Goal: Use online tool/utility: Use online tool/utility

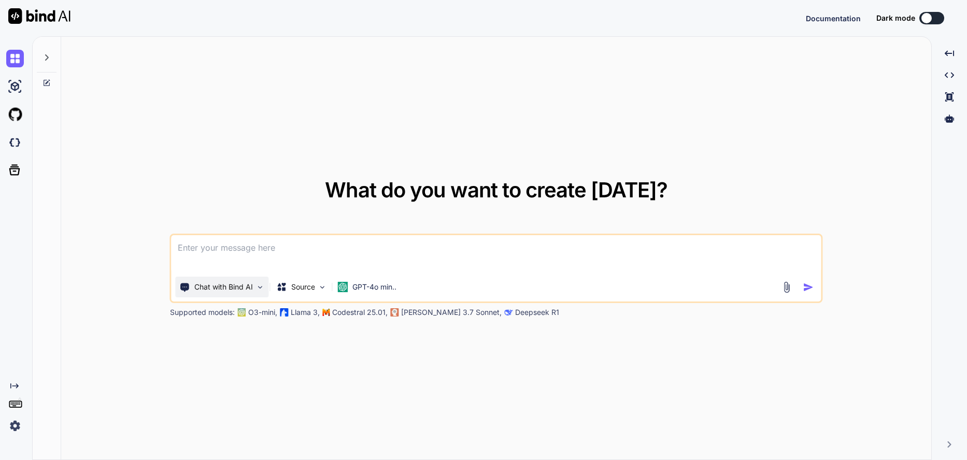
click at [254, 285] on div "Chat with Bind AI" at bounding box center [222, 287] width 93 height 21
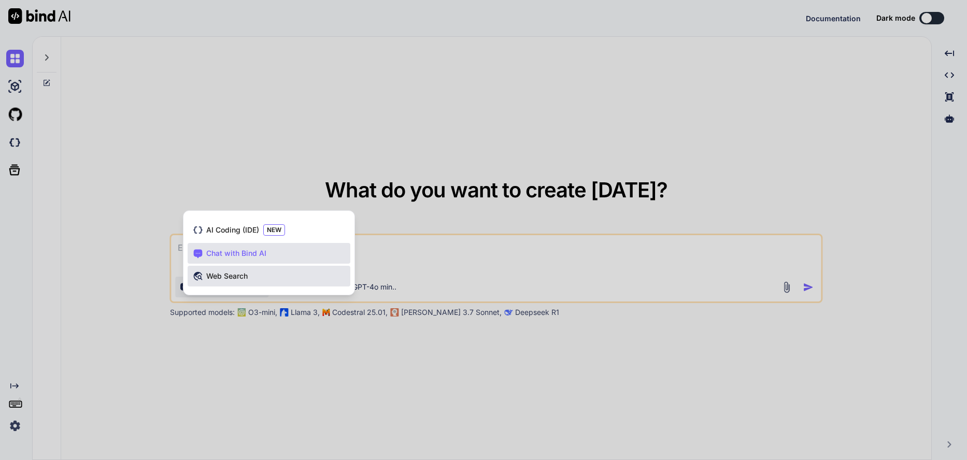
click at [246, 275] on span "Web Search" at bounding box center [226, 276] width 41 height 10
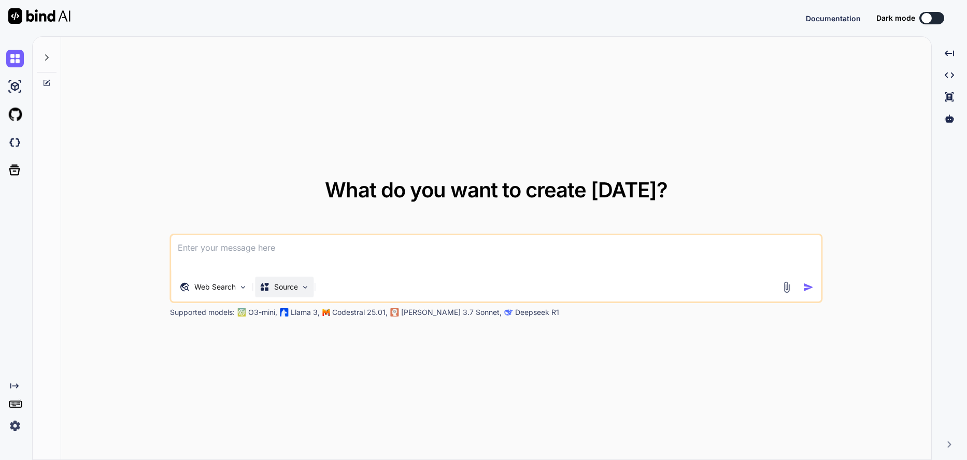
click at [277, 293] on div "Source" at bounding box center [284, 287] width 59 height 21
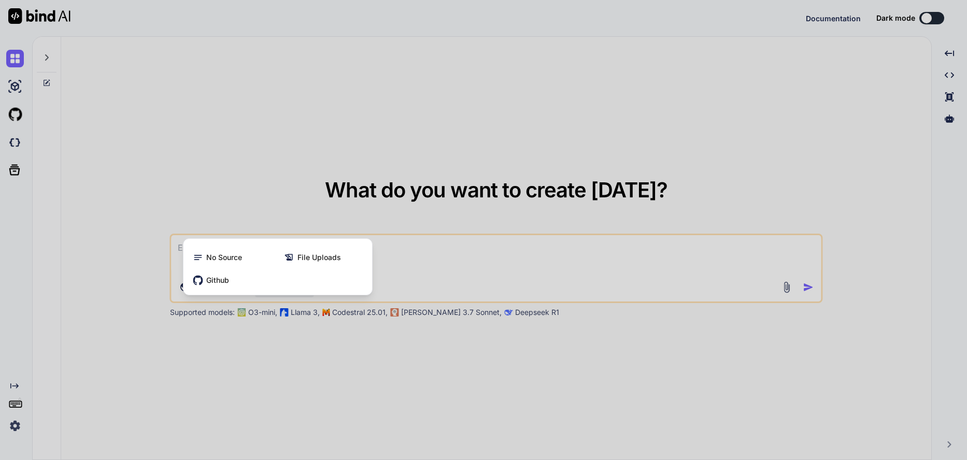
drag, startPoint x: 248, startPoint y: 355, endPoint x: 243, endPoint y: 343, distance: 12.8
click at [248, 355] on div at bounding box center [483, 230] width 967 height 460
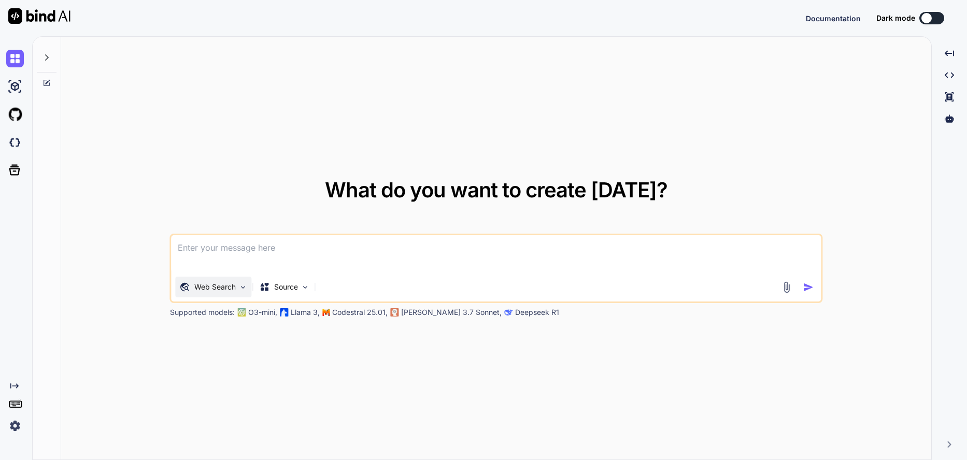
click at [228, 279] on div "Web Search" at bounding box center [214, 287] width 76 height 21
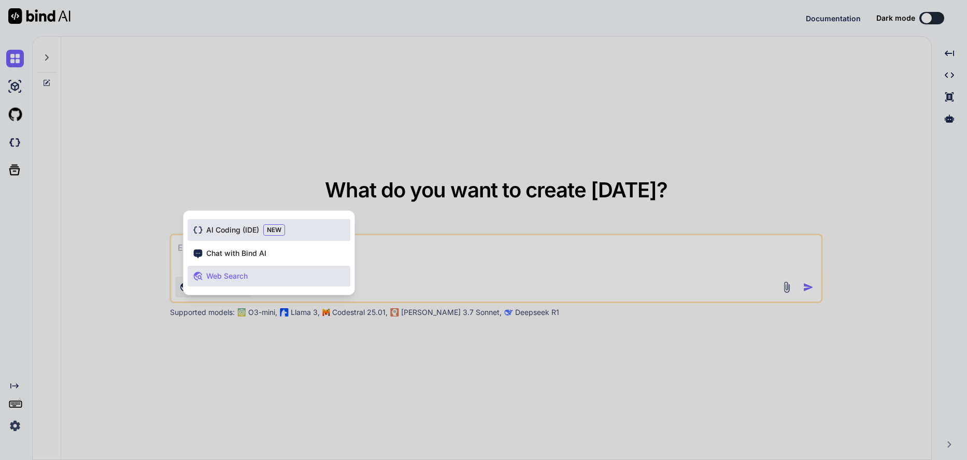
click at [228, 228] on span "AI Coding (IDE)" at bounding box center [232, 230] width 53 height 10
type textarea "x"
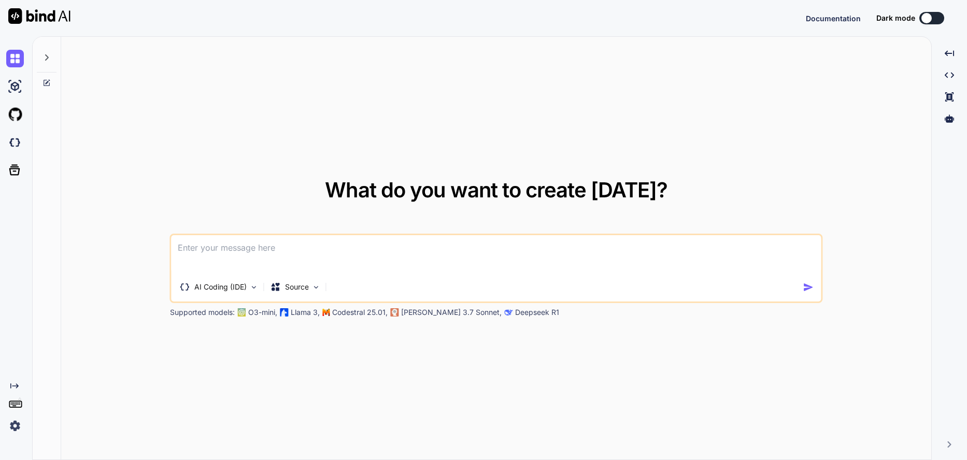
click at [244, 252] on textarea at bounding box center [495, 254] width 649 height 38
click at [425, 314] on p "[PERSON_NAME] 3.7 Sonnet," at bounding box center [451, 312] width 100 height 10
click at [310, 250] on textarea at bounding box center [495, 254] width 649 height 38
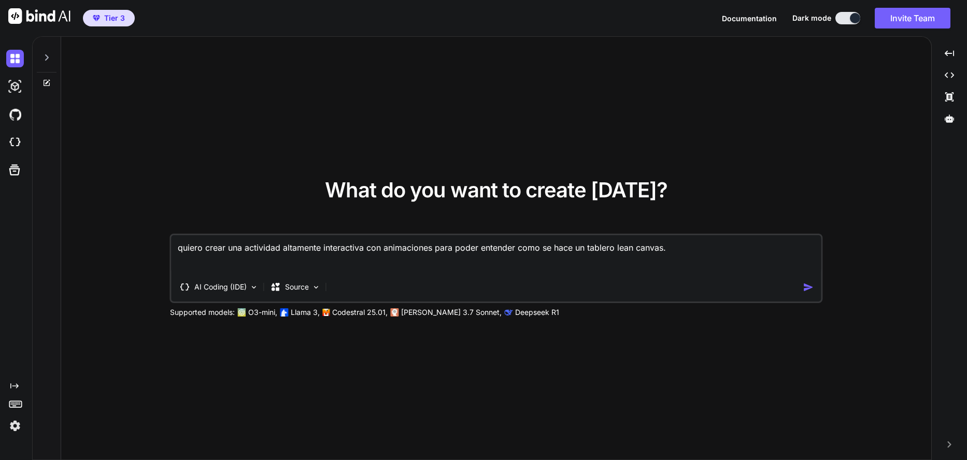
click at [706, 252] on textarea "quiero crear una actividad altamente interactiva con animaciones para poder ent…" at bounding box center [495, 254] width 649 height 38
paste textarea "*Segundo Subtitulo*: Facilitador: [PERSON_NAME] **Fondo**: Gradiente blanco a […"
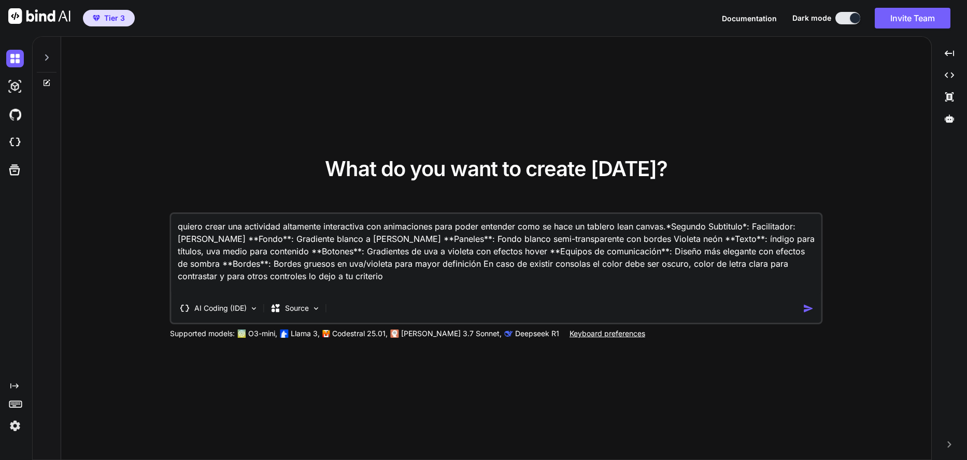
type textarea "quiero crear una actividad altamente interactiva con animaciones para poder ent…"
click at [808, 307] on img "button" at bounding box center [807, 308] width 11 height 11
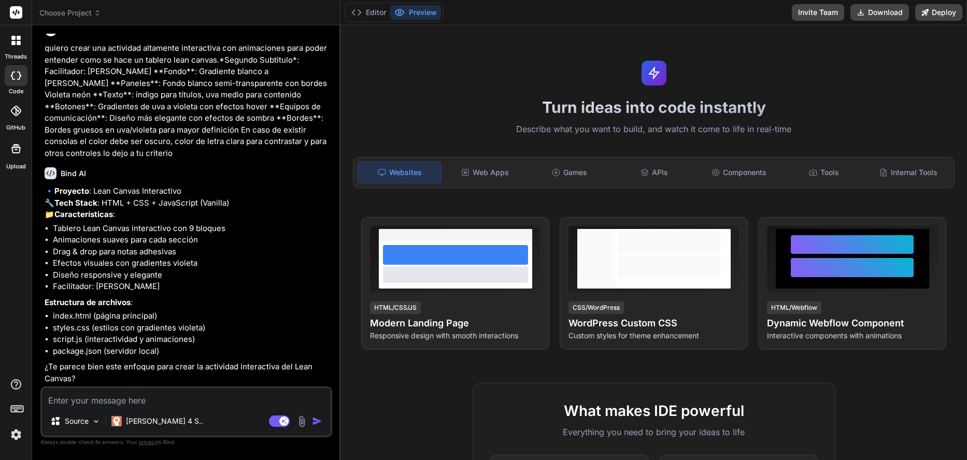
scroll to position [37, 0]
click at [315, 424] on img "button" at bounding box center [317, 421] width 10 height 10
click at [283, 399] on textarea at bounding box center [186, 397] width 289 height 19
click at [322, 422] on img "button" at bounding box center [317, 421] width 10 height 10
click at [170, 399] on textarea at bounding box center [186, 397] width 289 height 19
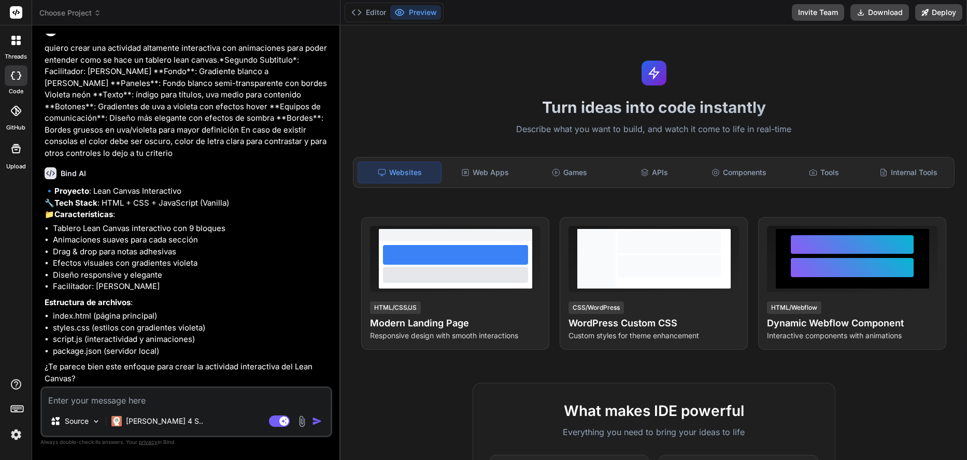
type textarea "x"
type textarea "o"
type textarea "x"
type textarea "ok"
drag, startPoint x: 170, startPoint y: 399, endPoint x: -27, endPoint y: 366, distance: 200.7
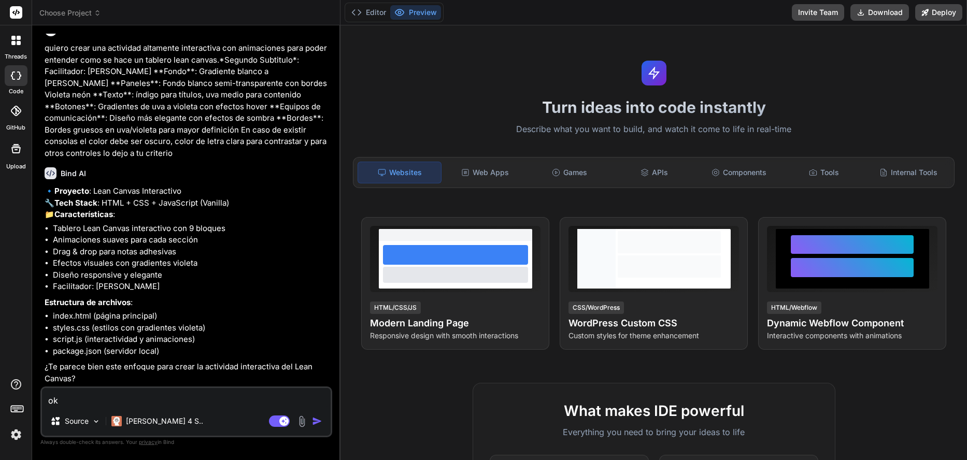
click at [0, 366] on html "threads code GitHub Upload Choose Project Created with Pixso. Bind AI Web Searc…" at bounding box center [483, 230] width 967 height 460
type textarea "x"
type textarea "c"
type textarea "x"
type textarea "co"
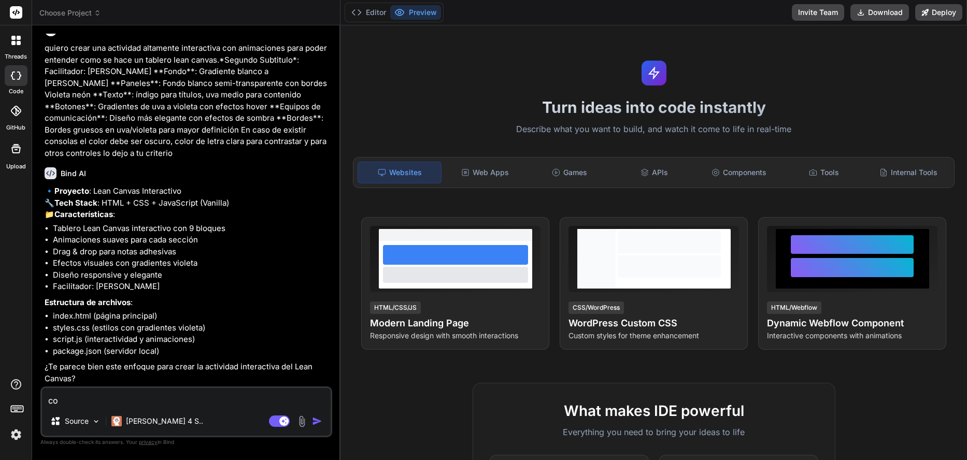
type textarea "x"
type textarea "con"
type textarea "x"
type textarea "con"
type textarea "x"
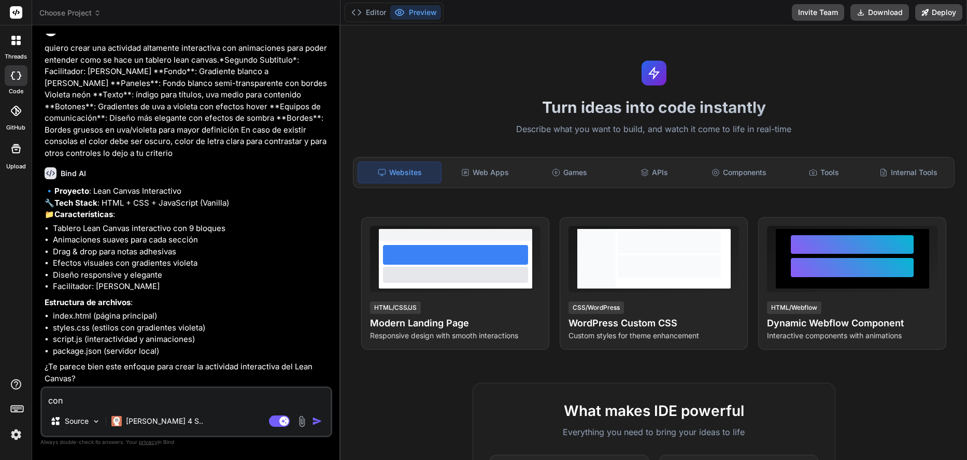
type textarea "con t"
type textarea "x"
type textarea "con ts"
type textarea "x"
type textarea "con tsx"
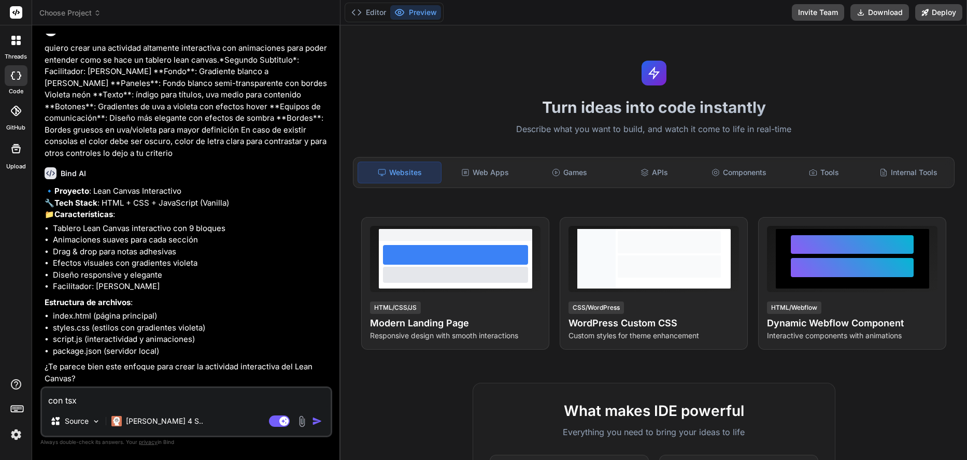
click at [316, 422] on img "button" at bounding box center [317, 421] width 10 height 10
type textarea "x"
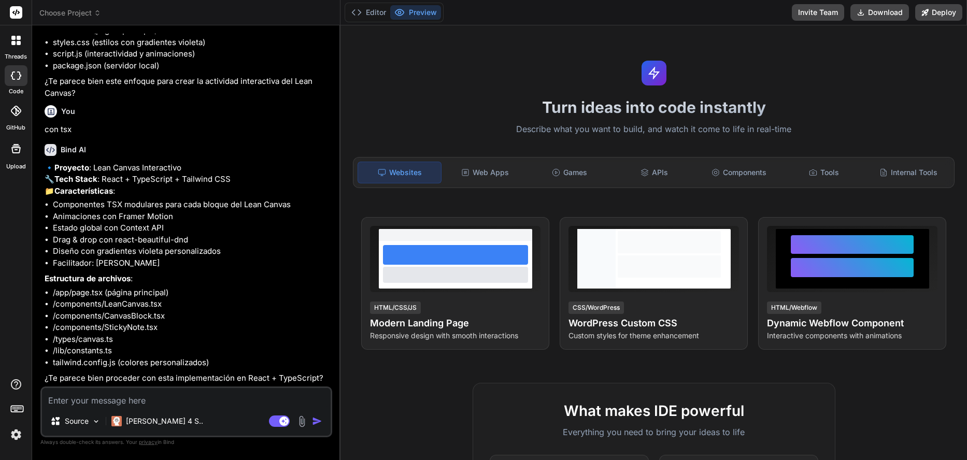
scroll to position [346, 0]
click at [255, 404] on textarea at bounding box center [186, 397] width 289 height 19
type textarea "x"
type textarea "o"
type textarea "x"
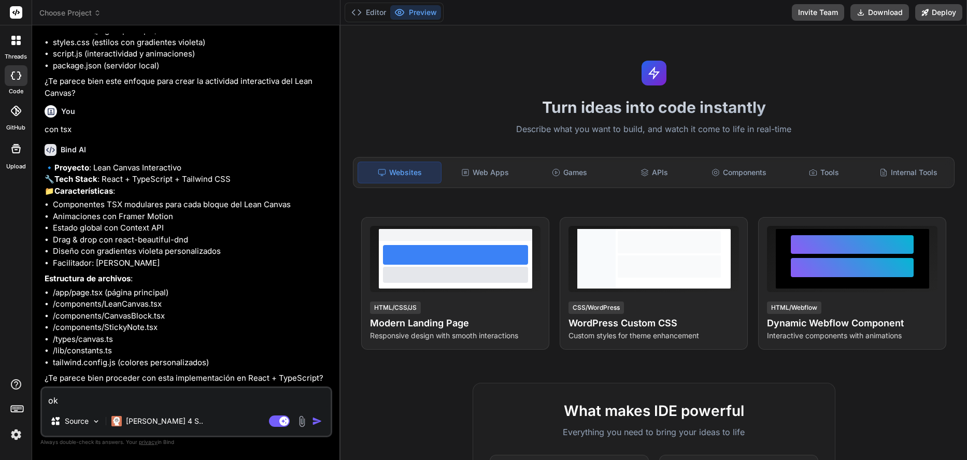
type textarea "ok"
click at [318, 420] on img "button" at bounding box center [317, 421] width 10 height 10
type textarea "x"
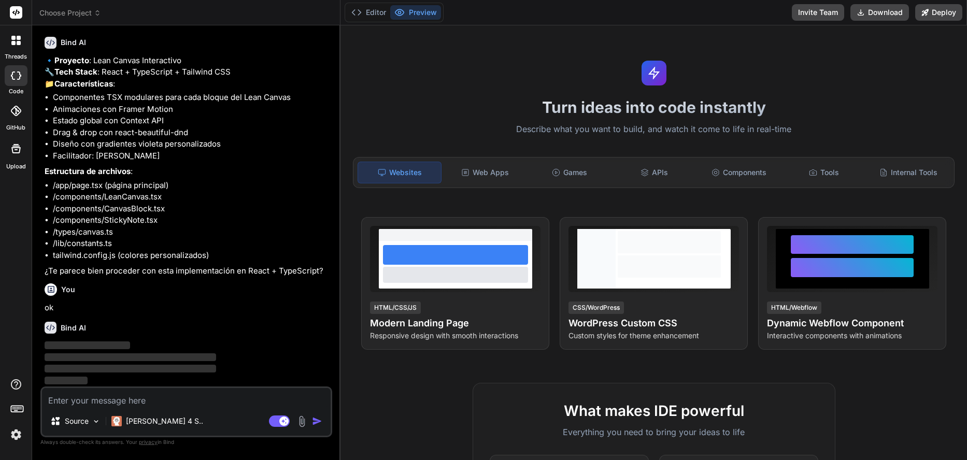
scroll to position [453, 0]
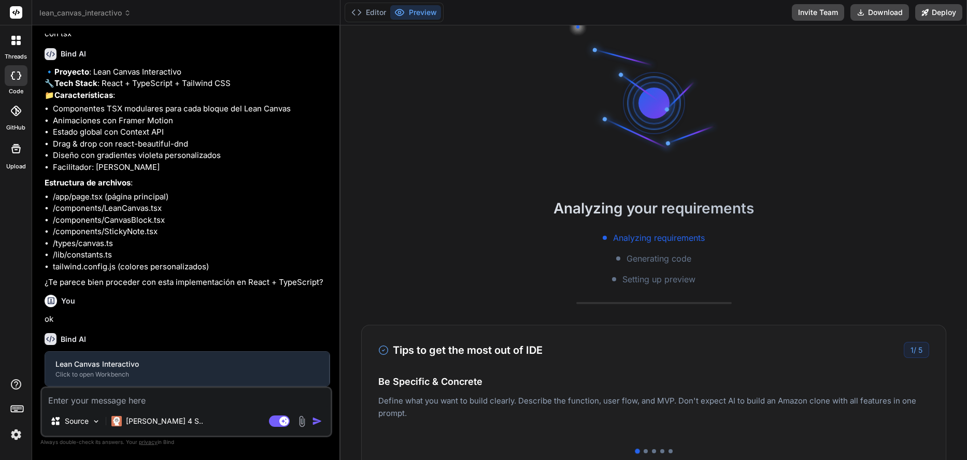
type textarea "x"
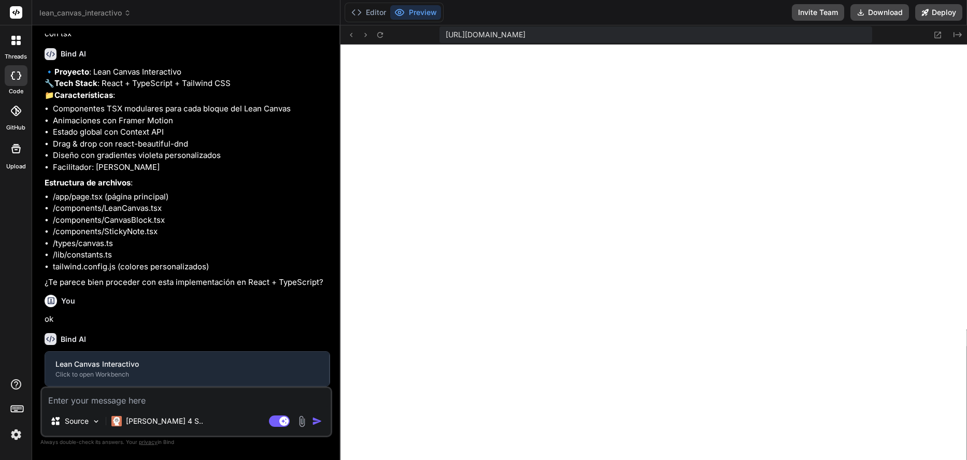
type textarea "import LeanCanvas from '@/components/LeanCanvas'; export default function Home(…"
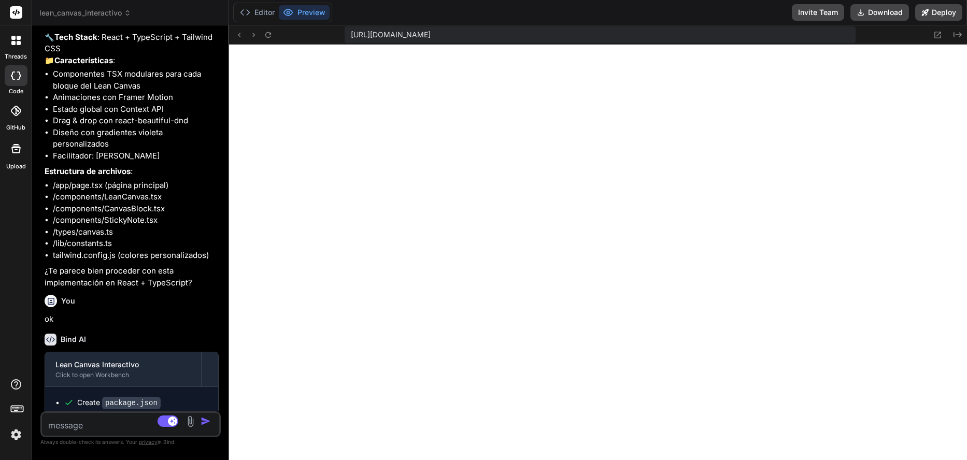
scroll to position [558, 0]
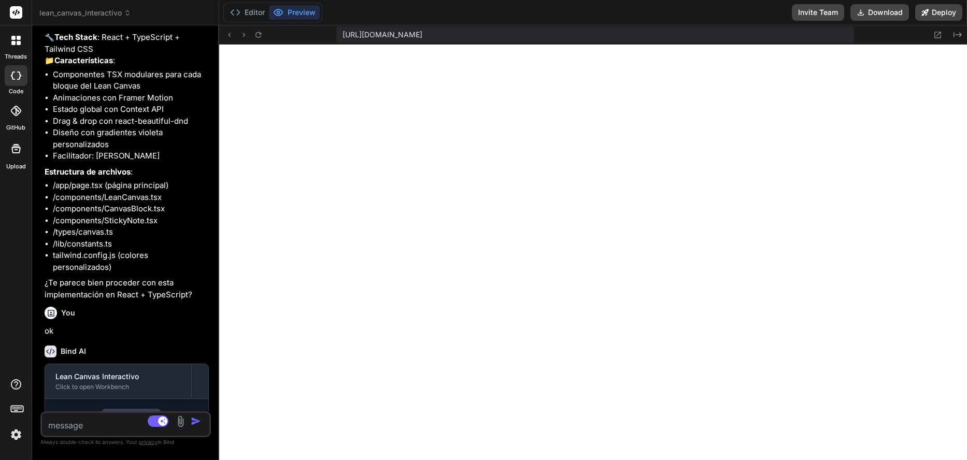
drag, startPoint x: 340, startPoint y: 32, endPoint x: 161, endPoint y: 44, distance: 179.6
click at [161, 44] on div "Bind AI Web Search Created with Pixso. Code Generator You quiero crear una acti…" at bounding box center [125, 242] width 187 height 435
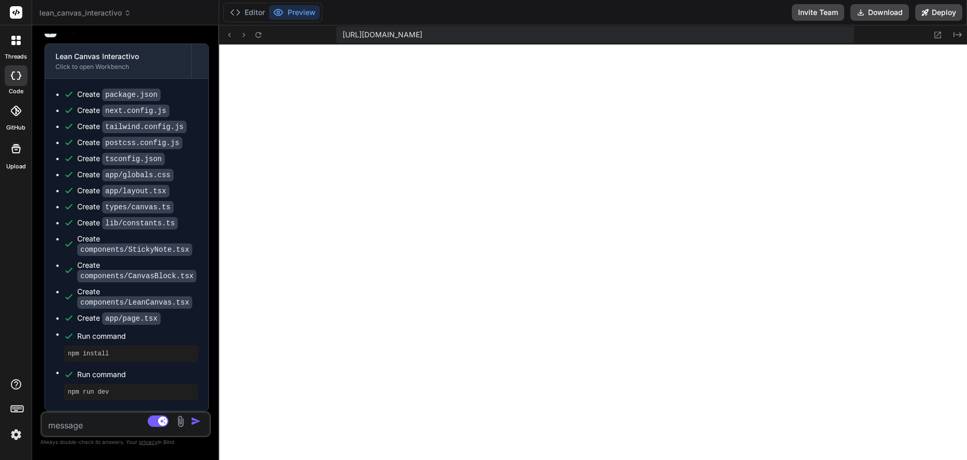
scroll to position [901, 0]
click at [120, 426] on textarea at bounding box center [111, 422] width 139 height 19
type textarea "x"
type textarea "q"
type textarea "x"
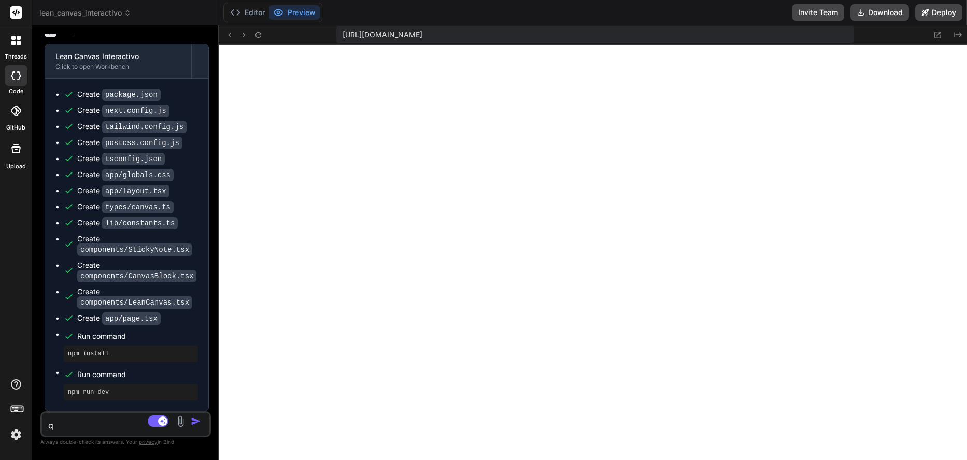
type textarea "qu"
type textarea "x"
type textarea "que"
type textarea "x"
type textarea "que"
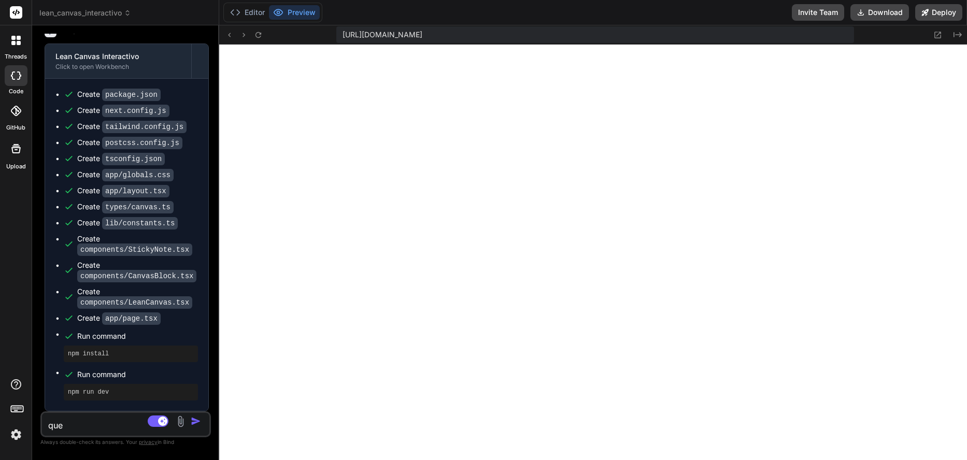
type textarea "x"
type textarea "que e"
type textarea "x"
type textarea "que el"
type textarea "x"
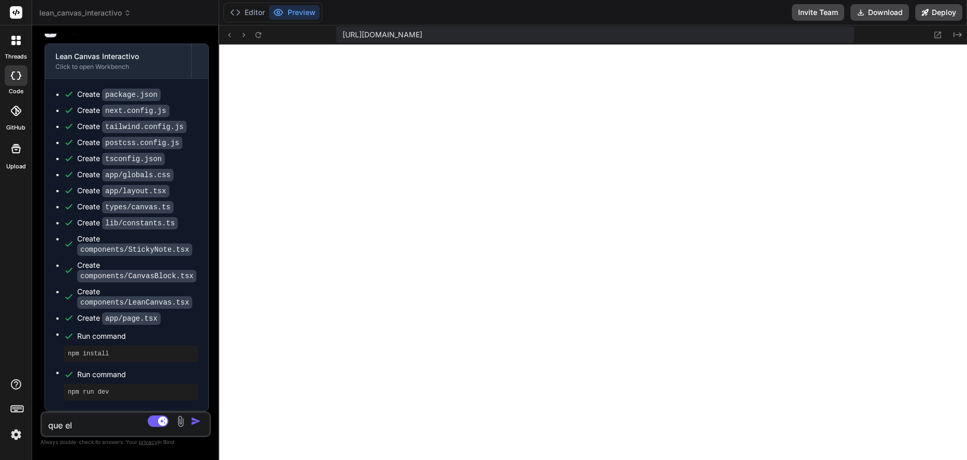
type textarea "que el"
type textarea "x"
type textarea "que el e"
type textarea "x"
type textarea "que el ex"
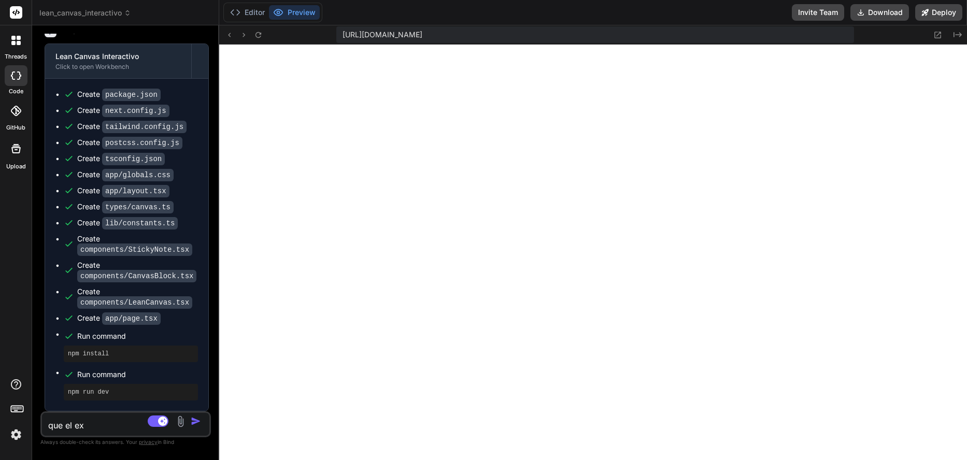
type textarea "x"
type textarea "que el exp"
type textarea "x"
type textarea "que el expo"
type textarea "x"
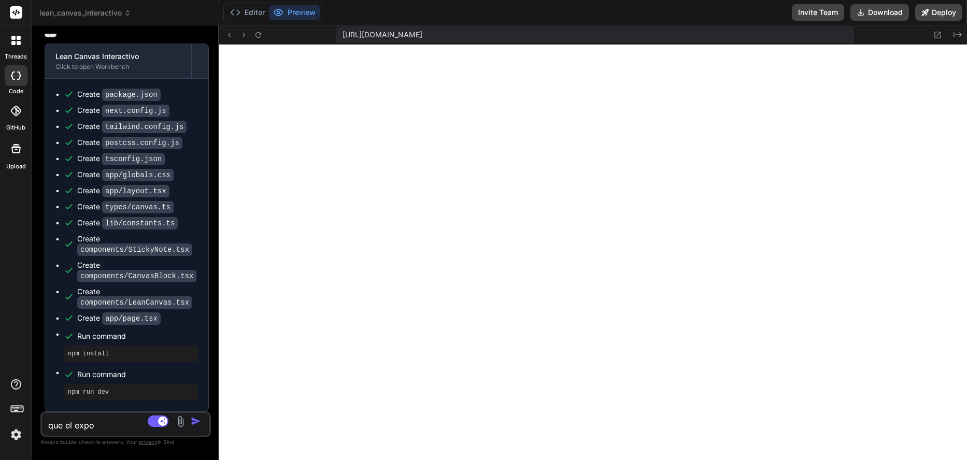
type textarea "que el expor"
type textarea "x"
type textarea "que el export"
type textarea "x"
type textarea "que el exporta"
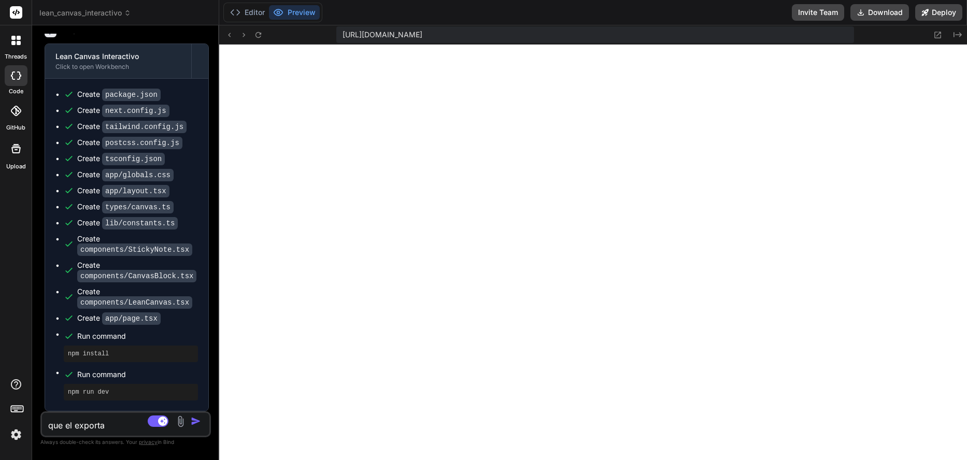
type textarea "x"
type textarea "que el exportar"
type textarea "x"
type textarea "que el exportar"
type textarea "x"
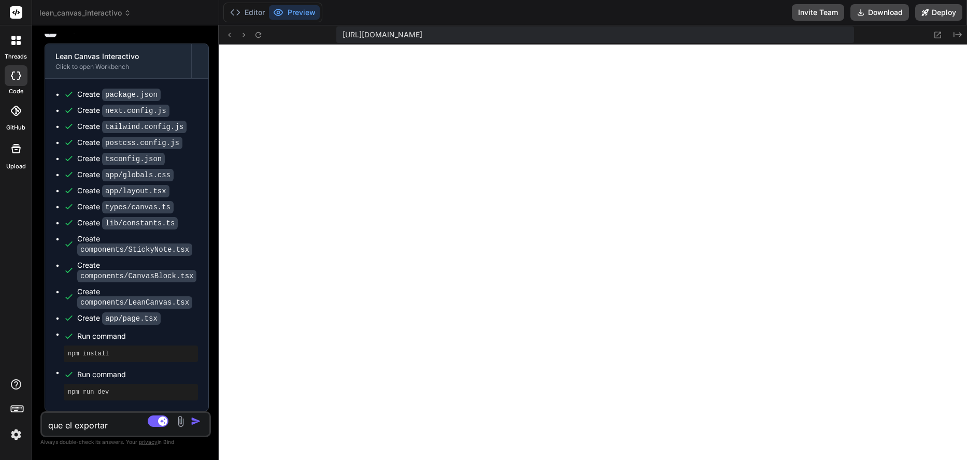
type textarea "que el exportar c"
type textarea "x"
type textarea "que el exportar ca"
type textarea "x"
type textarea "que el exportar can"
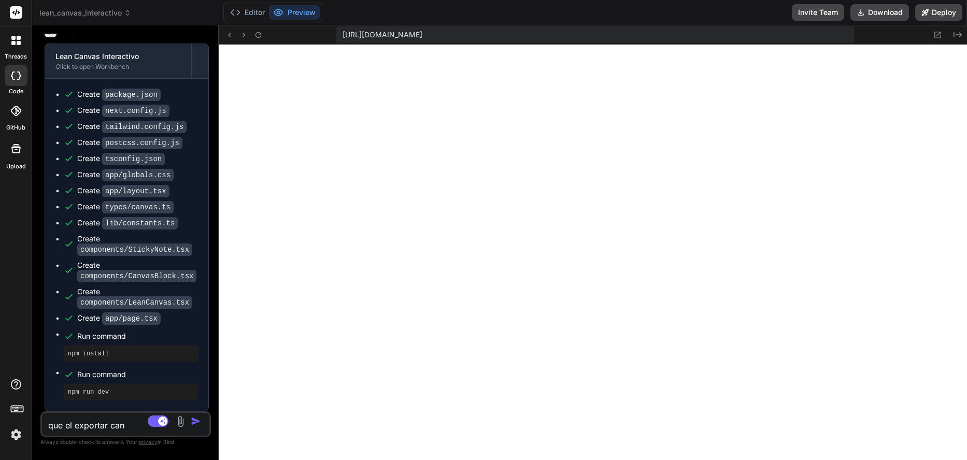
type textarea "x"
type textarea "que el exportar canv"
type textarea "x"
type textarea "que el exportar canva"
type textarea "x"
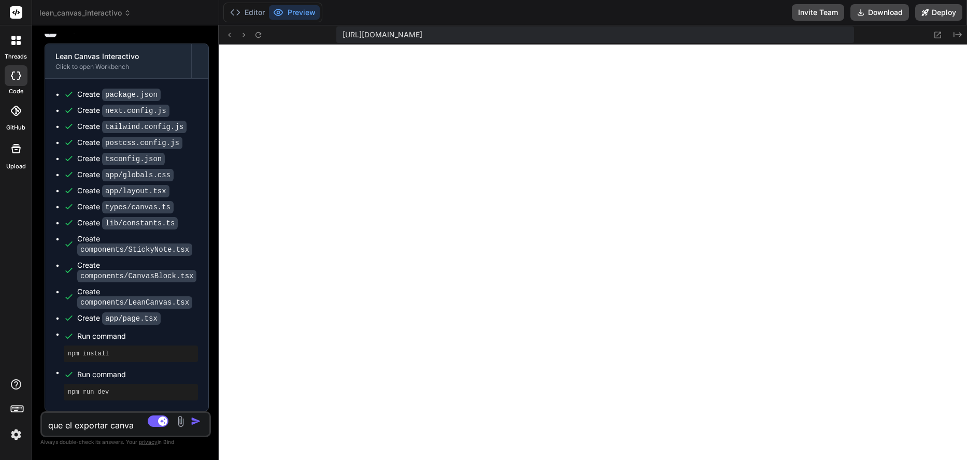
type textarea "que el exportar canvas"
type textarea "x"
type textarea "que el exportar canvas"
type textarea "x"
type textarea "que el exportar canvas s"
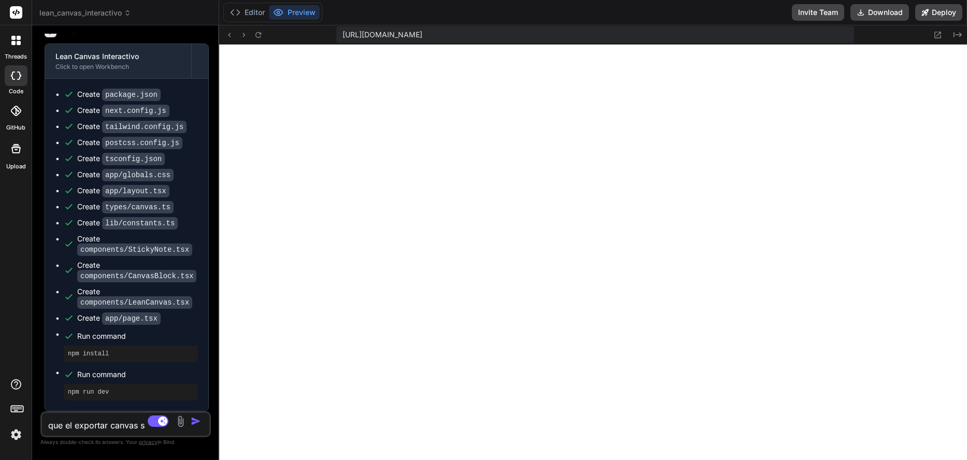
type textarea "x"
type textarea "que el exportar canvas se"
type textarea "x"
type textarea "que el exportar canvas sea"
type textarea "x"
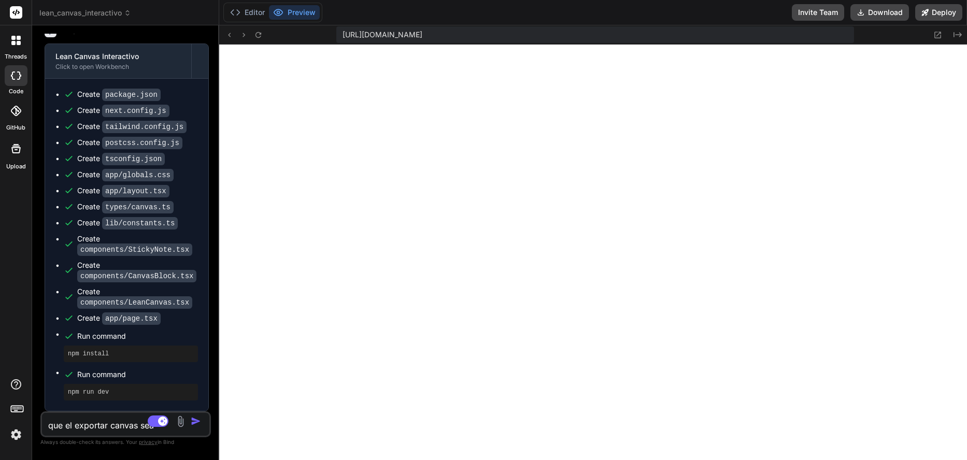
type textarea "que el exportar canvas sea"
type textarea "x"
type textarea "que el exportar canvas sea u"
type textarea "x"
type textarea "que el exportar canvas sea un"
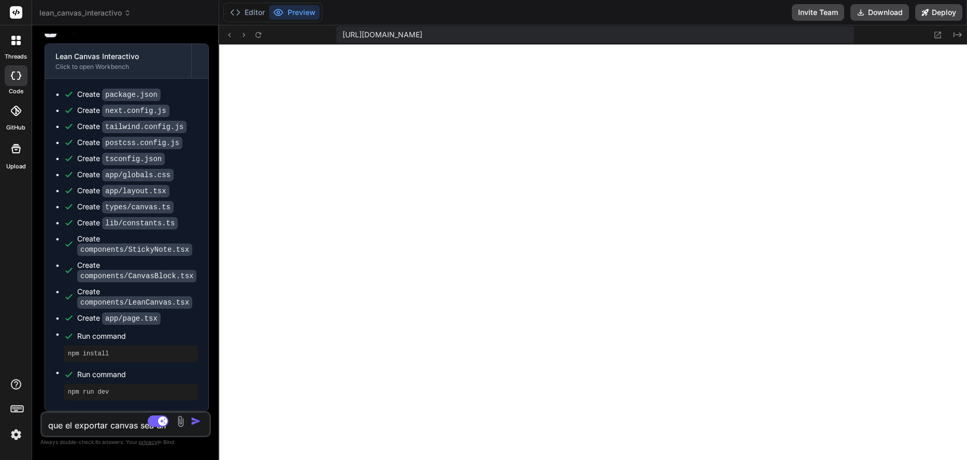
type textarea "x"
type textarea "que el exportar canvas sea una"
type textarea "x"
type textarea "que el exportar canvas sea una"
type textarea "x"
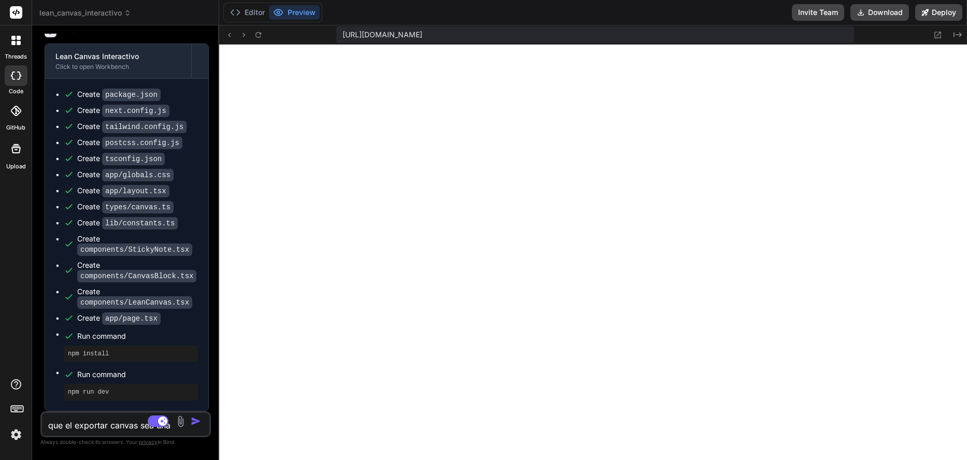
type textarea "que el exportar canvas sea una i"
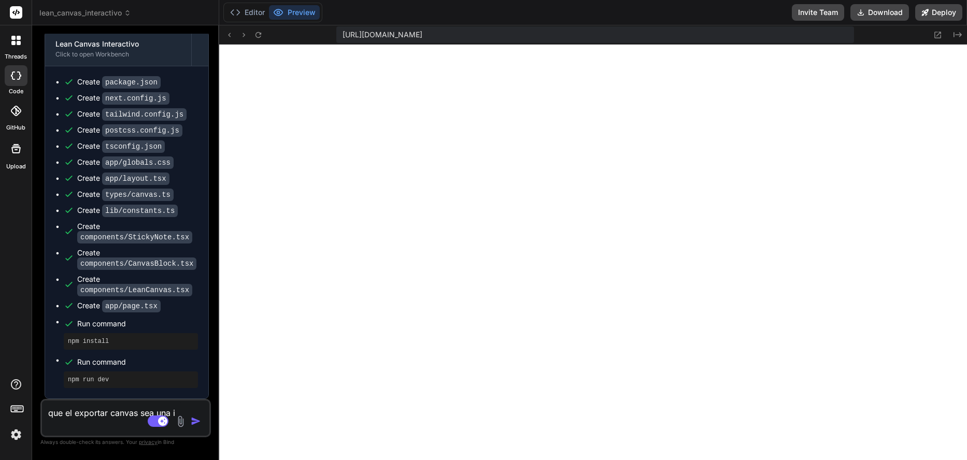
type textarea "x"
type textarea "que el exportar canvas sea una im"
type textarea "x"
type textarea "que el exportar canvas sea una ima"
type textarea "x"
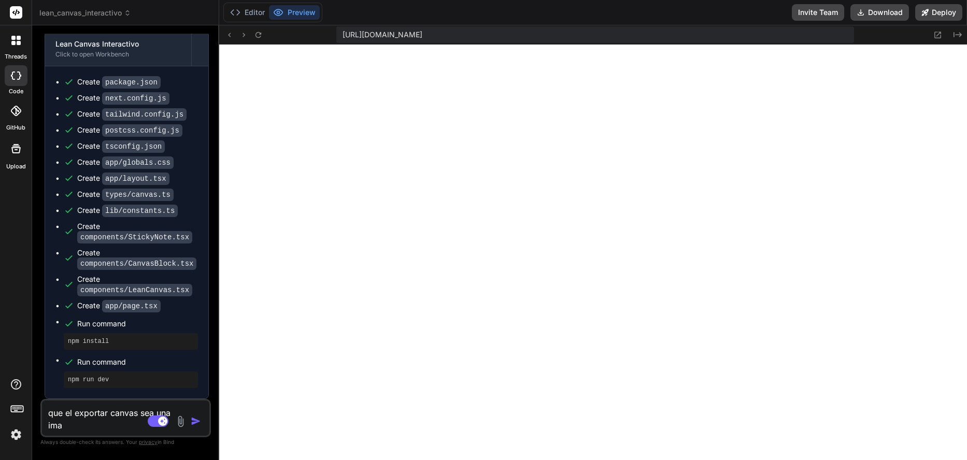
type textarea "que el exportar canvas sea una imag"
type textarea "x"
type textarea "que el exportar canvas sea una image"
type textarea "x"
type textarea "que el exportar canvas sea una imagen"
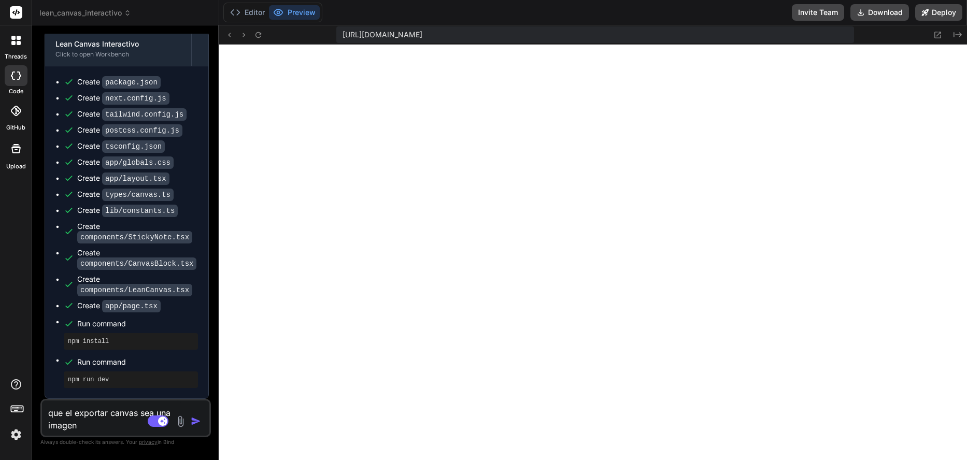
click at [195, 421] on img "button" at bounding box center [196, 421] width 10 height 10
type textarea "x"
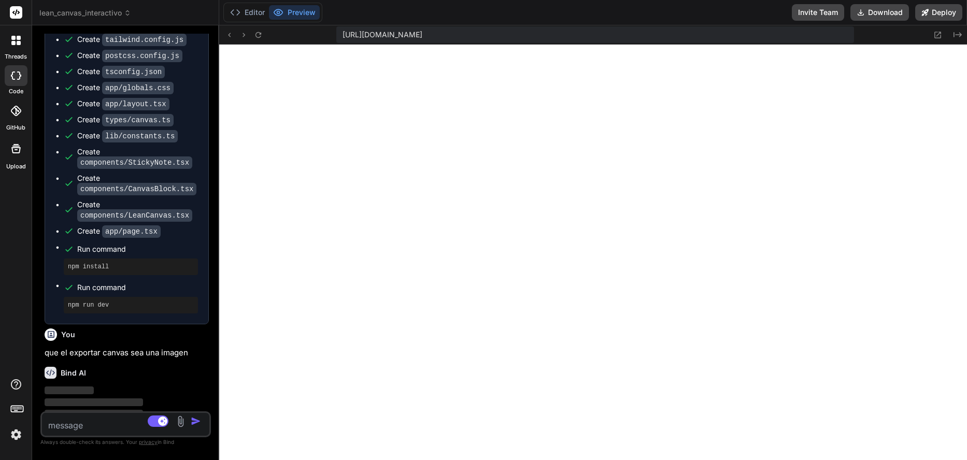
scroll to position [1008, 0]
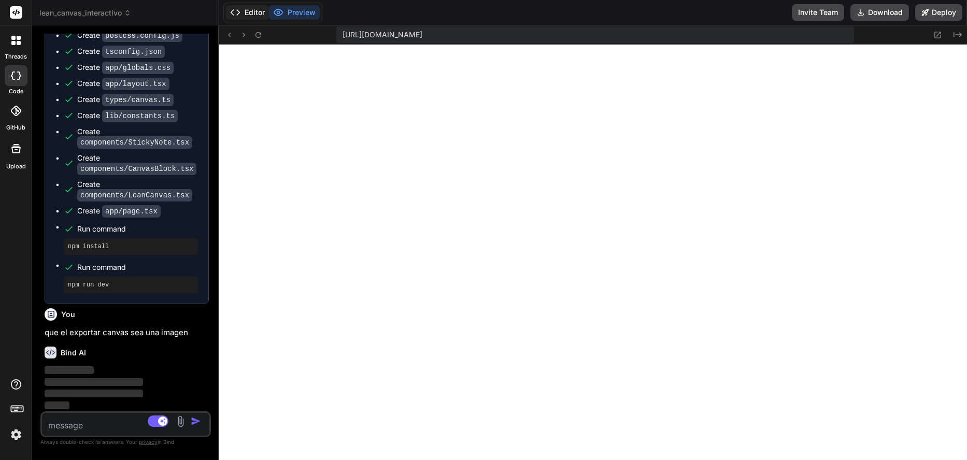
click at [247, 8] on button "Editor" at bounding box center [247, 12] width 43 height 15
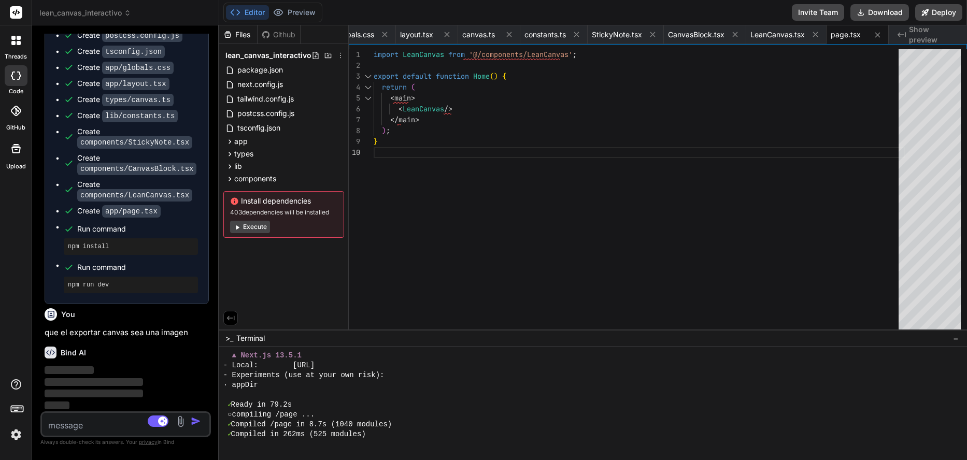
click at [249, 225] on button "Execute" at bounding box center [250, 227] width 40 height 12
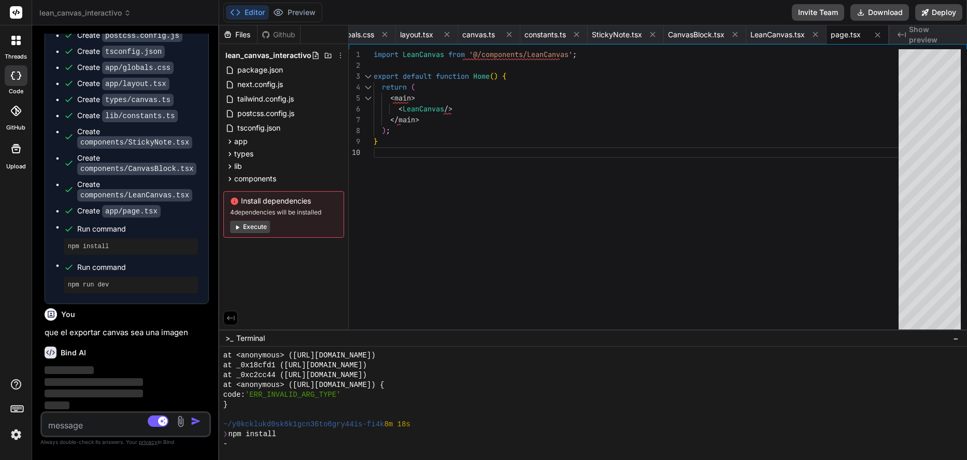
scroll to position [1535, 0]
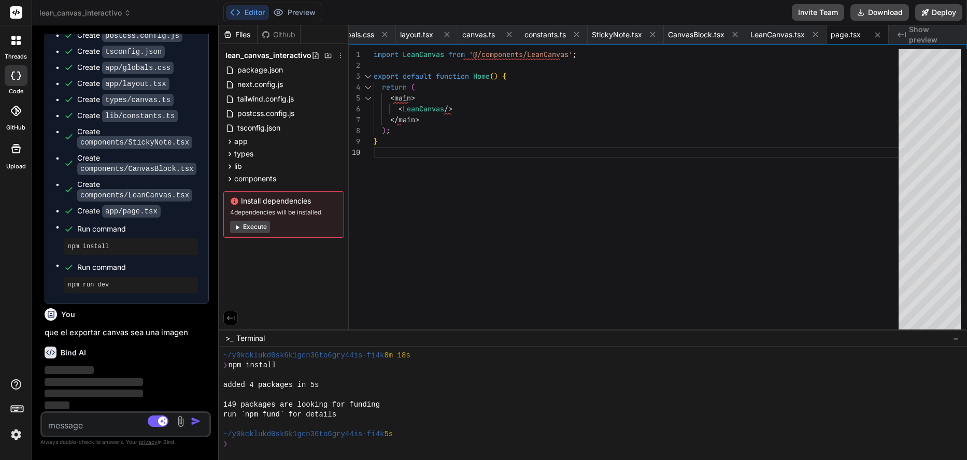
click at [254, 230] on button "Execute" at bounding box center [250, 227] width 40 height 12
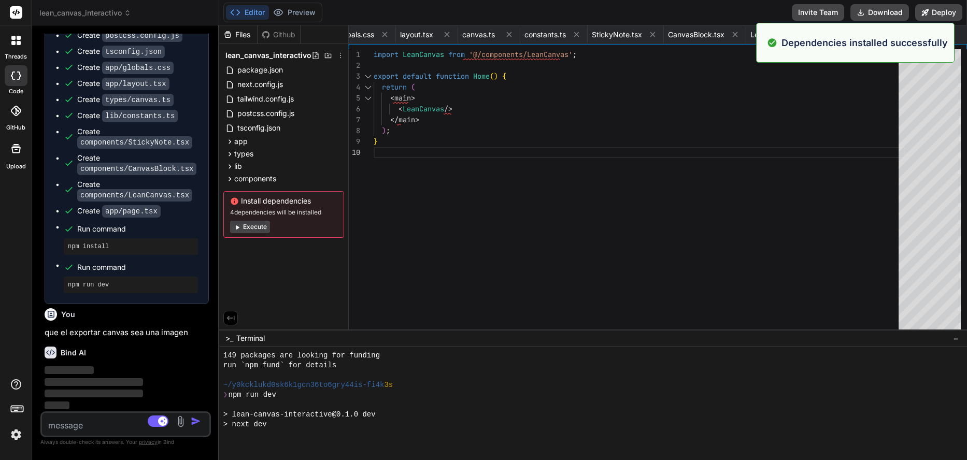
scroll to position [1830, 0]
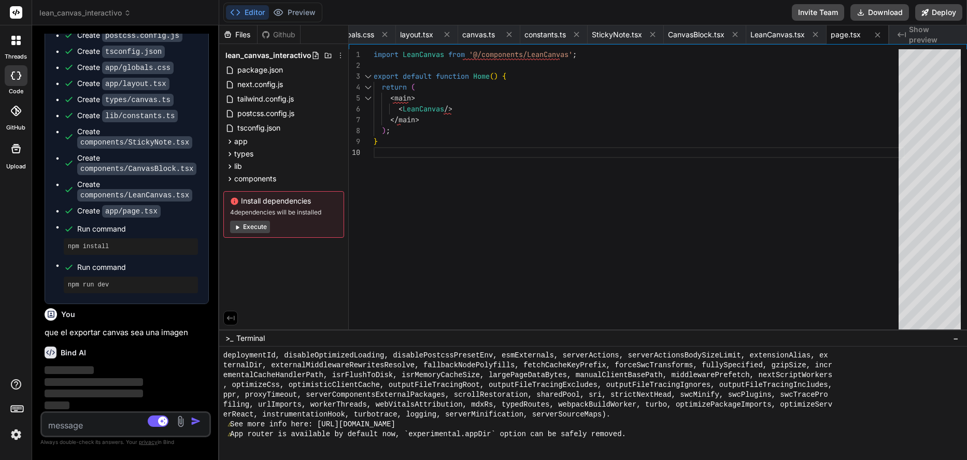
click at [249, 225] on button "Execute" at bounding box center [250, 227] width 40 height 12
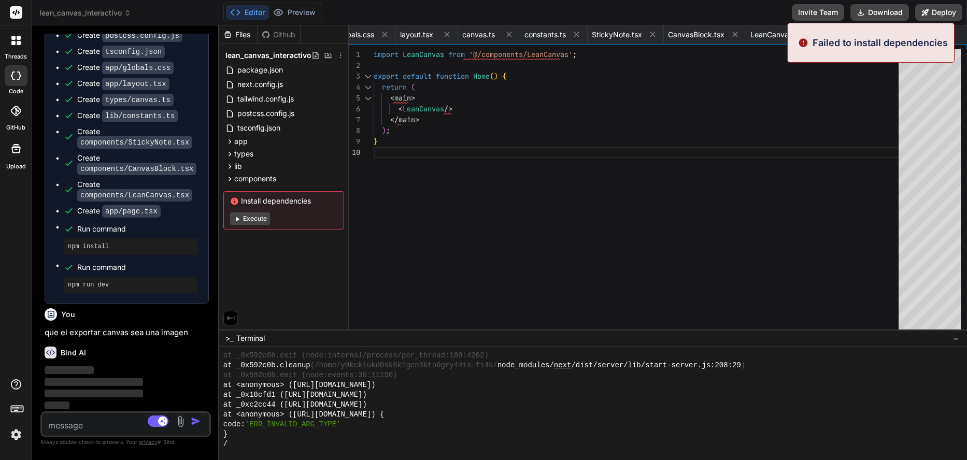
click at [254, 222] on button "Execute" at bounding box center [250, 218] width 40 height 12
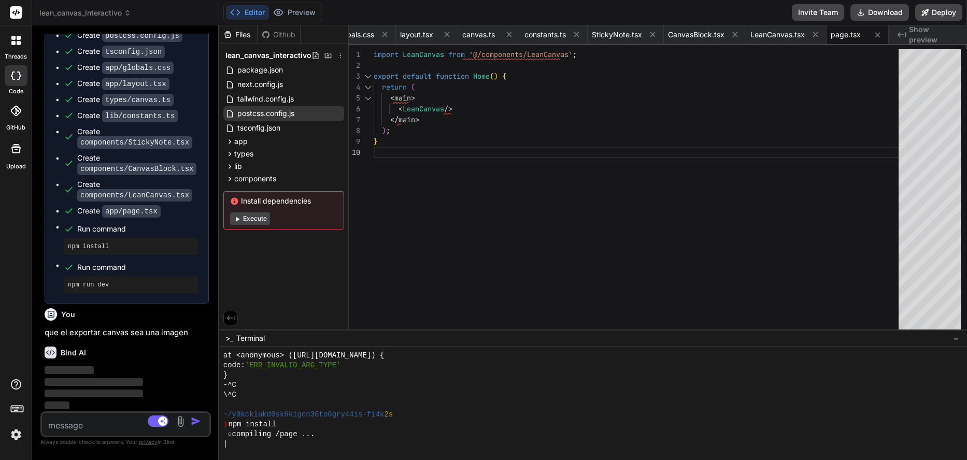
scroll to position [2952, 0]
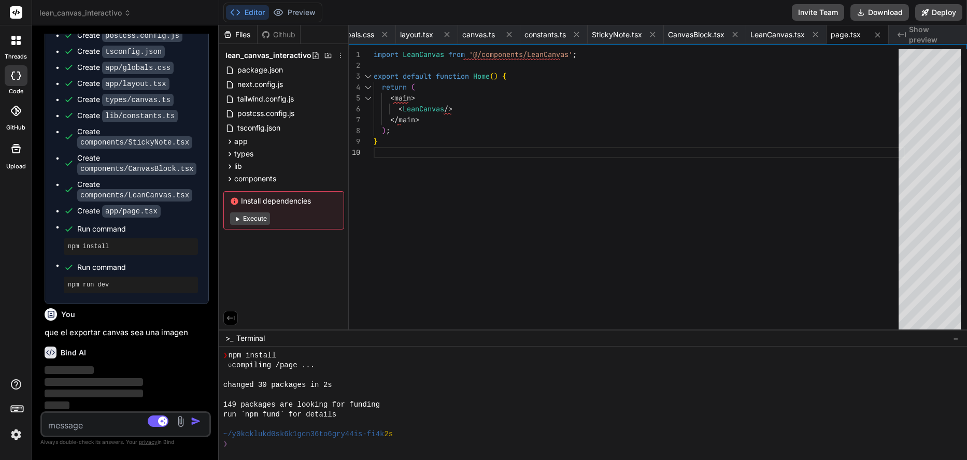
click at [241, 37] on div "Files" at bounding box center [238, 35] width 38 height 10
click at [283, 35] on div "Github" at bounding box center [278, 35] width 42 height 10
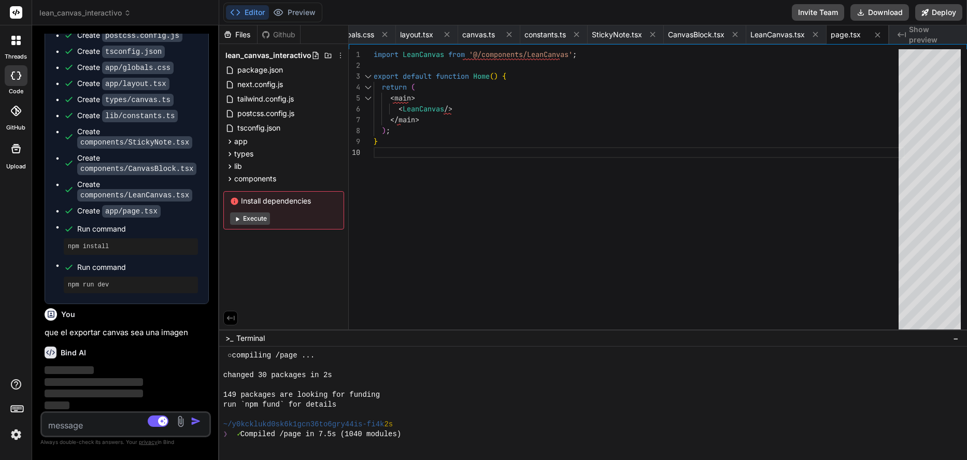
click at [283, 35] on div "Github" at bounding box center [278, 35] width 42 height 10
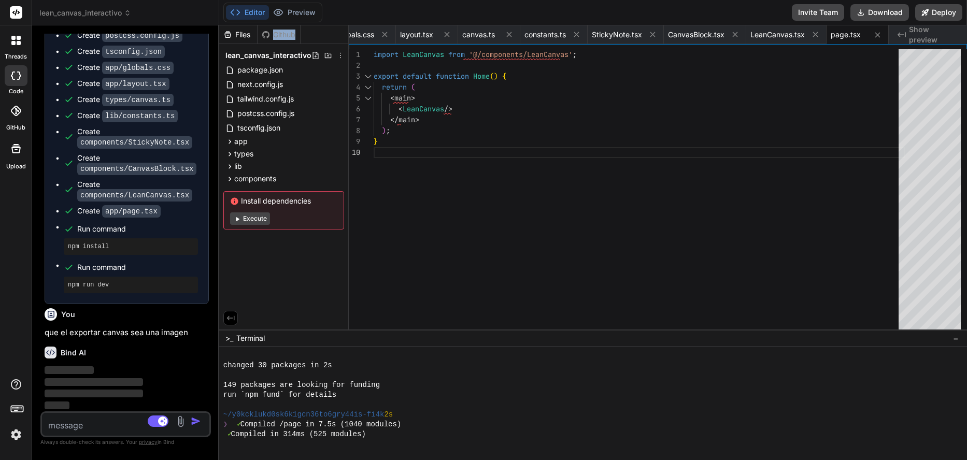
click at [283, 35] on div "Github" at bounding box center [278, 35] width 42 height 10
click at [283, 15] on button "Preview" at bounding box center [294, 12] width 51 height 15
click at [258, 18] on button "Editor" at bounding box center [247, 12] width 43 height 15
click at [925, 8] on button "Deploy" at bounding box center [938, 12] width 47 height 17
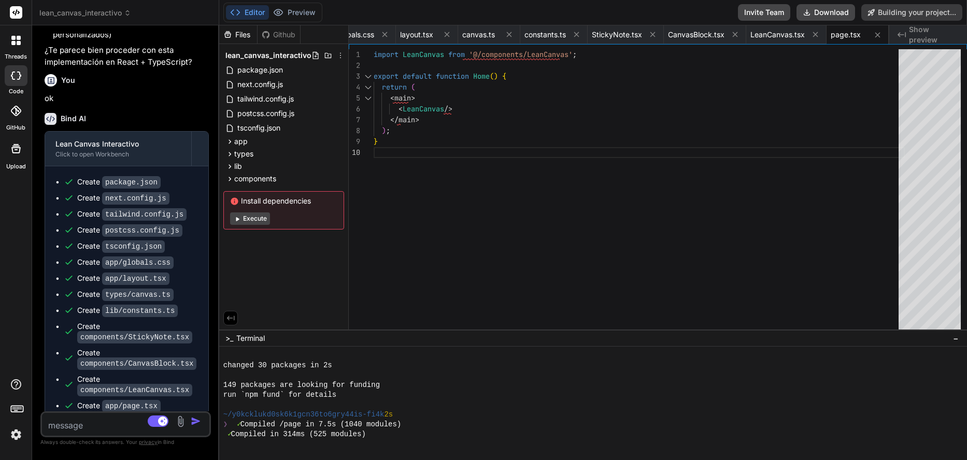
scroll to position [788, 0]
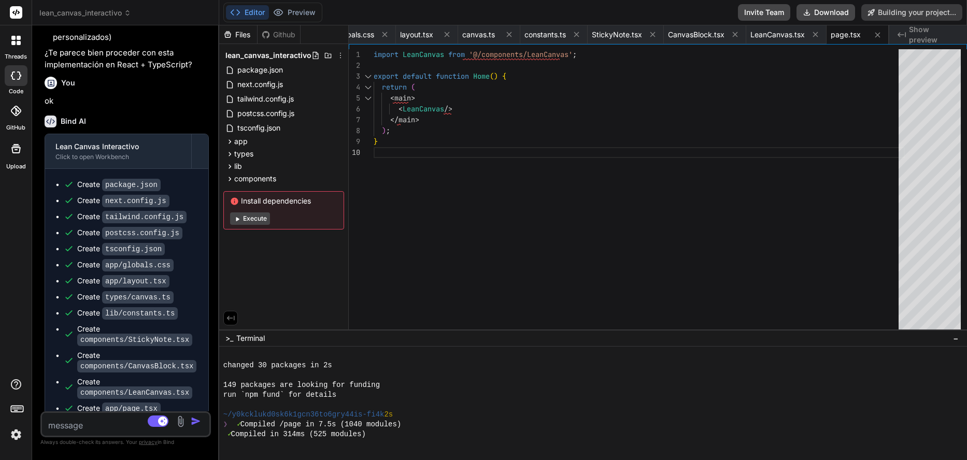
type textarea "x"
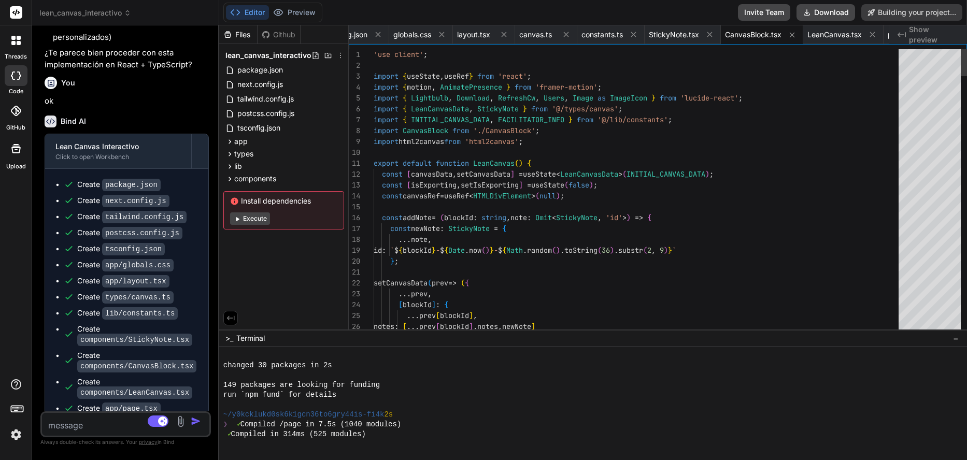
type textarea "); }"
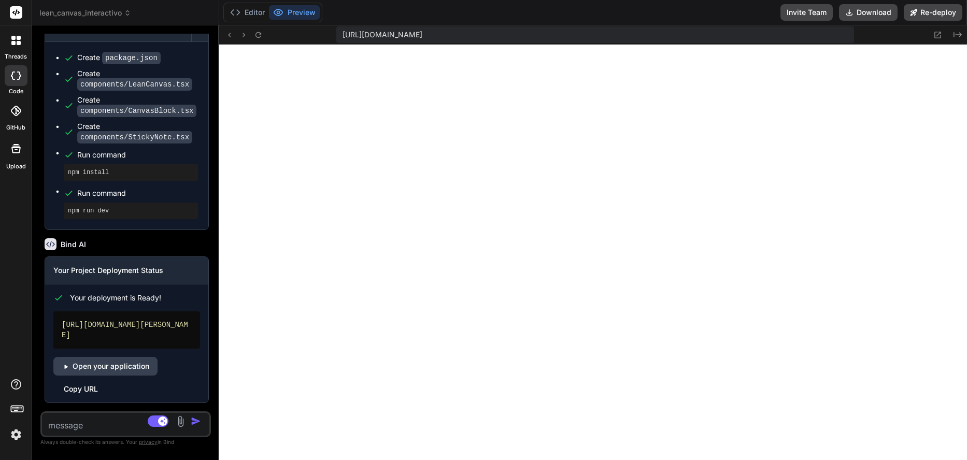
scroll to position [3917, 0]
click at [96, 426] on textarea at bounding box center [111, 422] width 139 height 19
type textarea "x"
type textarea "a"
type textarea "x"
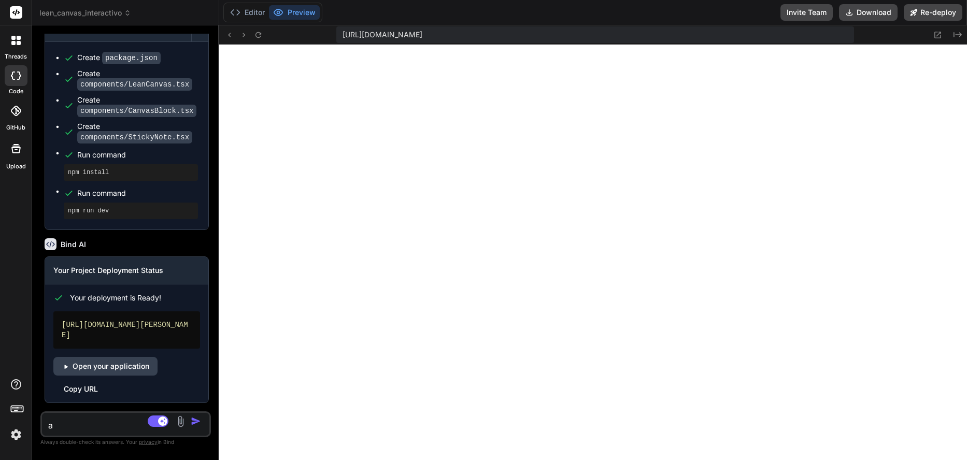
type textarea "ag"
type textarea "x"
type textarea "agr"
type textarea "x"
type textarea "agre"
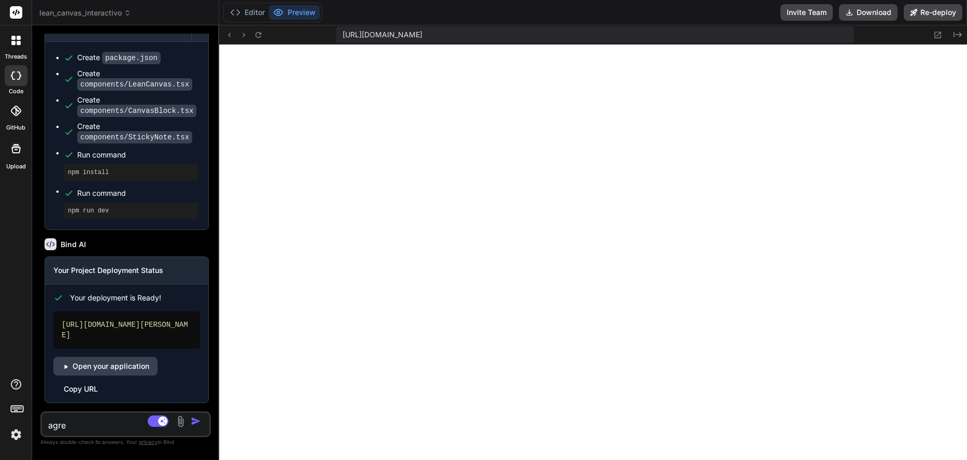
type textarea "x"
type textarea "agreg"
type textarea "x"
type textarea "agrega"
type textarea "x"
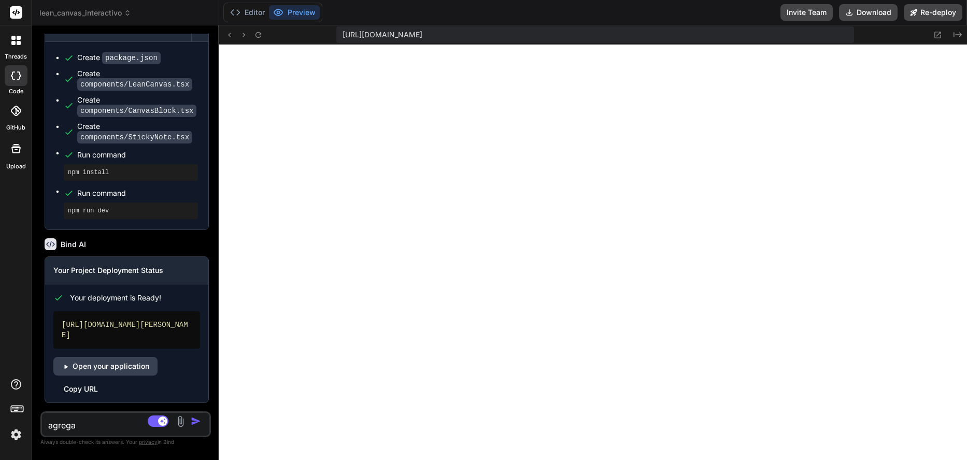
type textarea "agregar"
type textarea "x"
type textarea "agregar"
type textarea "x"
type textarea "agregar"
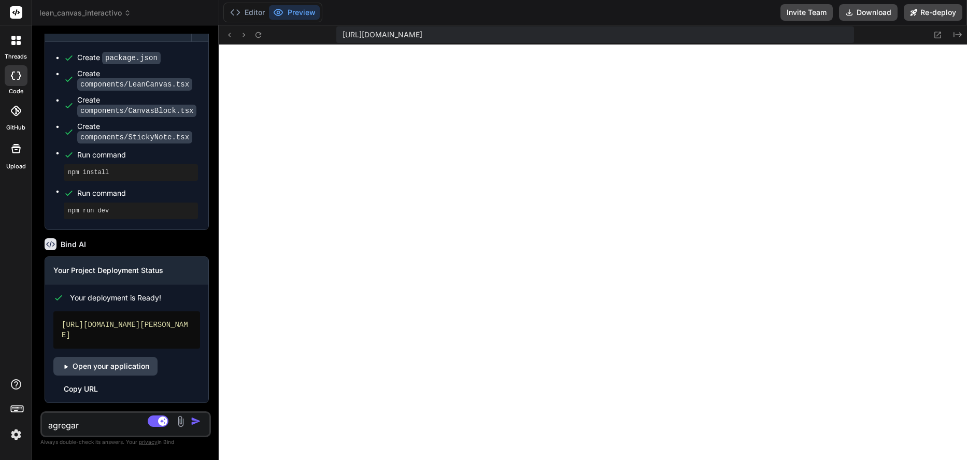
type textarea "x"
type textarea "agrega"
type textarea "x"
type textarea "agrega"
type textarea "x"
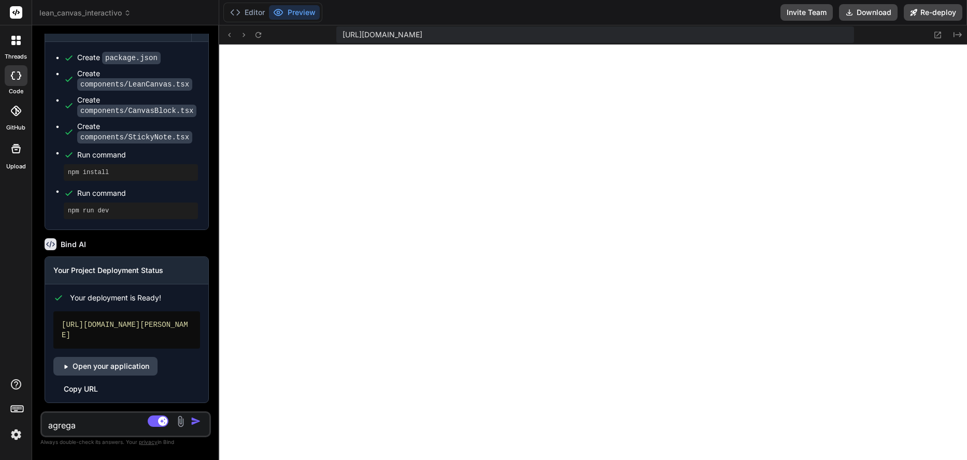
type textarea "agrega u"
type textarea "x"
type textarea "agrega un"
type textarea "x"
type textarea "agrega una"
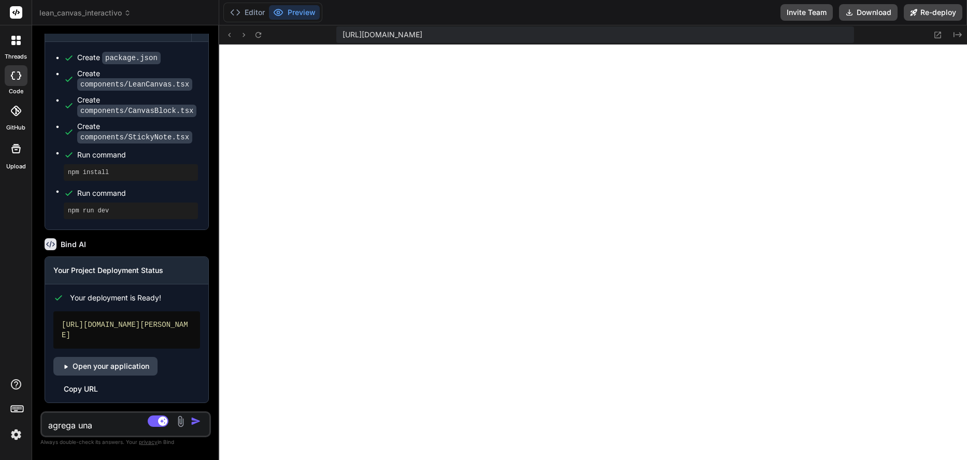
type textarea "x"
type textarea "agrega una"
type textarea "x"
type textarea "agrega una"
type textarea "x"
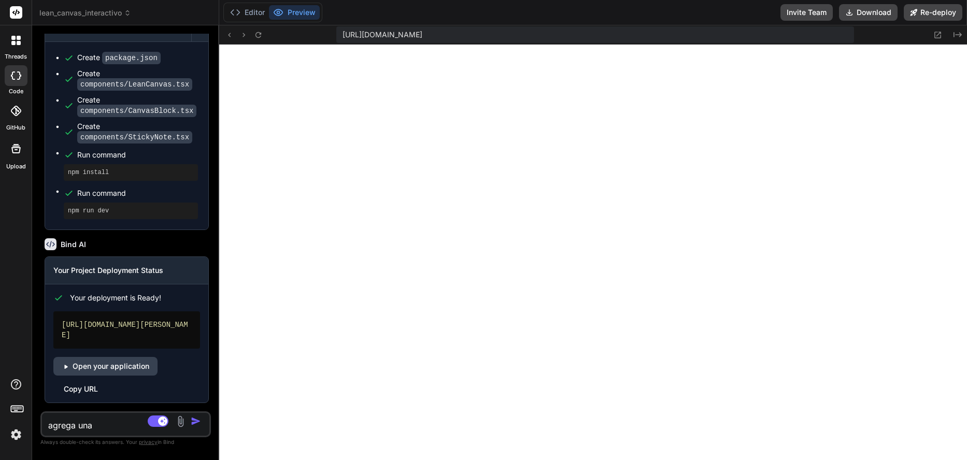
type textarea "agrega un"
type textarea "x"
type textarea "agrega un"
type textarea "x"
type textarea "agrega un"
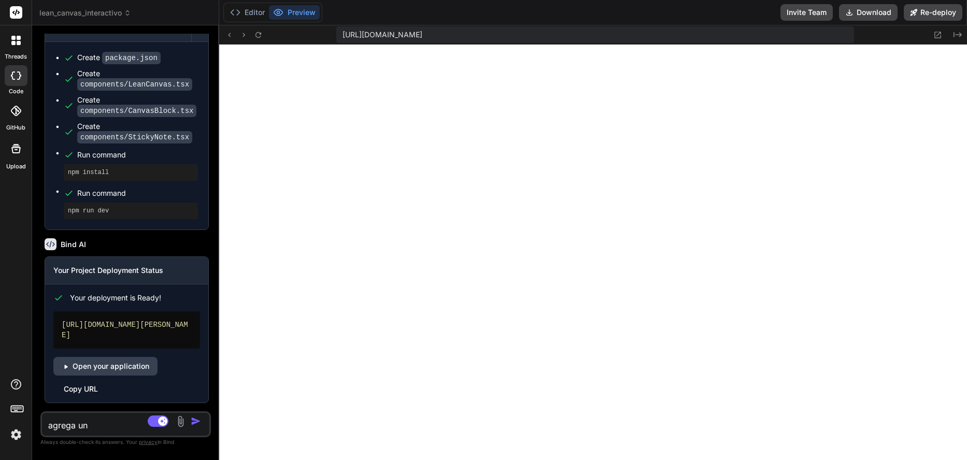
type textarea "x"
type textarea "agrega una"
type textarea "x"
type textarea "agrega una"
type textarea "x"
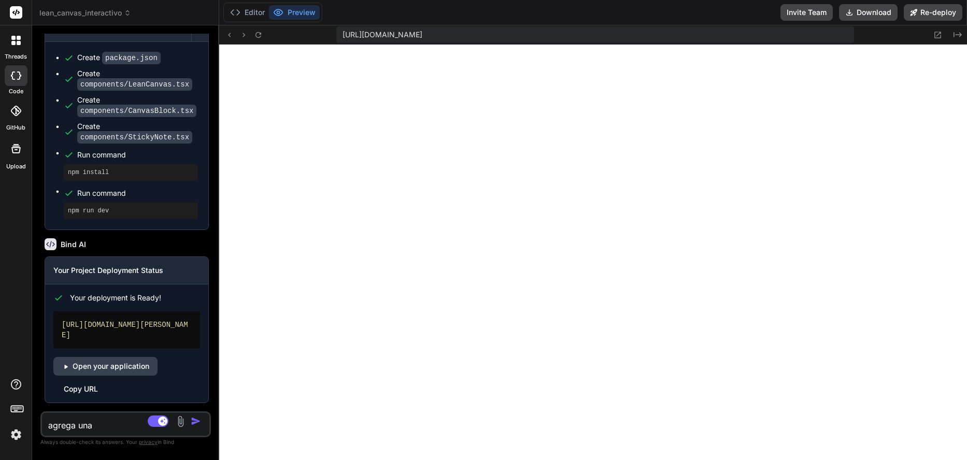
type textarea "agrega una n"
type textarea "x"
type textarea "agrega una nu"
type textarea "x"
type textarea "agrega una nue"
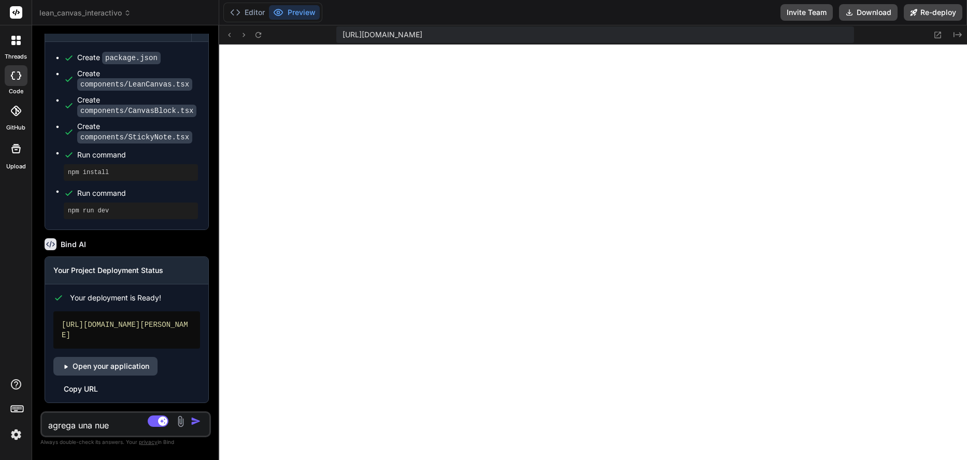
type textarea "x"
type textarea "agrega una nuev"
type textarea "x"
type textarea "agrega una nueva"
type textarea "x"
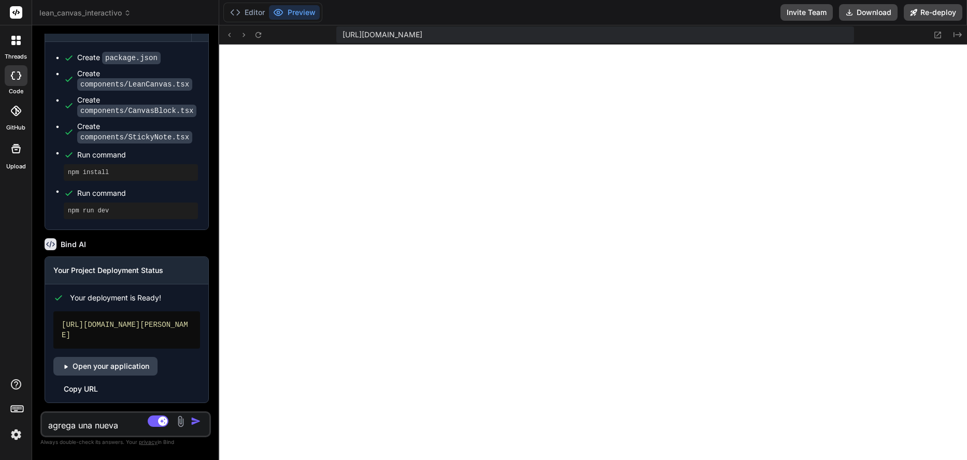
type textarea "agrega una nueva"
type textarea "x"
type textarea "agrega una nueva p"
type textarea "x"
type textarea "agrega una nueva pe"
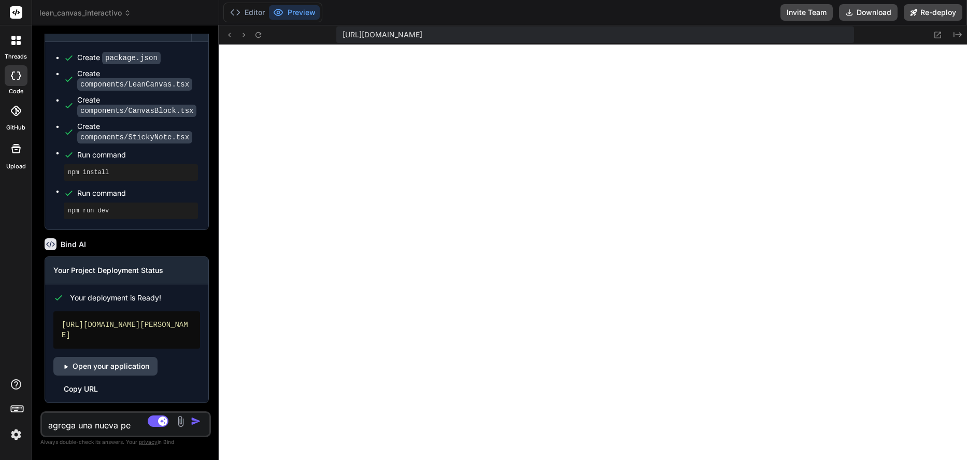
type textarea "x"
type textarea "agrega una nueva pes"
type textarea "x"
type textarea "agrega una nueva pest"
type textarea "x"
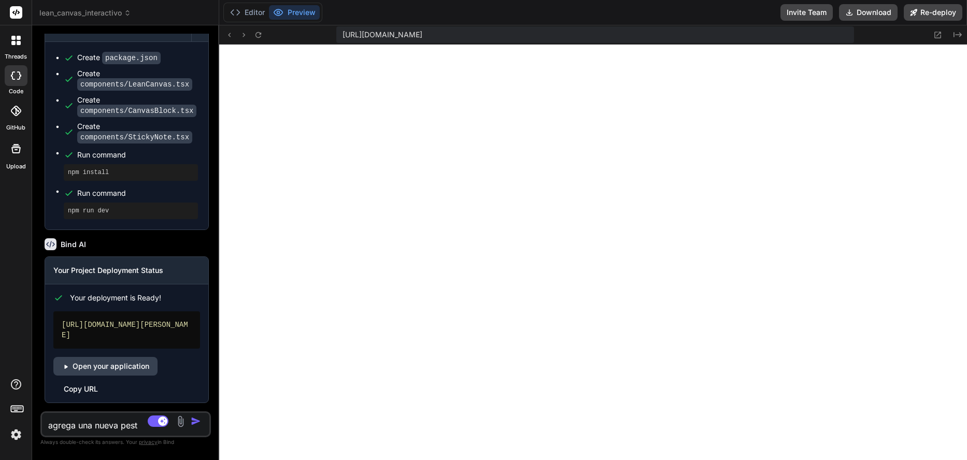
type textarea "agrega una nueva pesta"
type textarea "x"
type textarea "agrega una nueva pestañ"
type textarea "x"
type textarea "agrega una nueva pestaña"
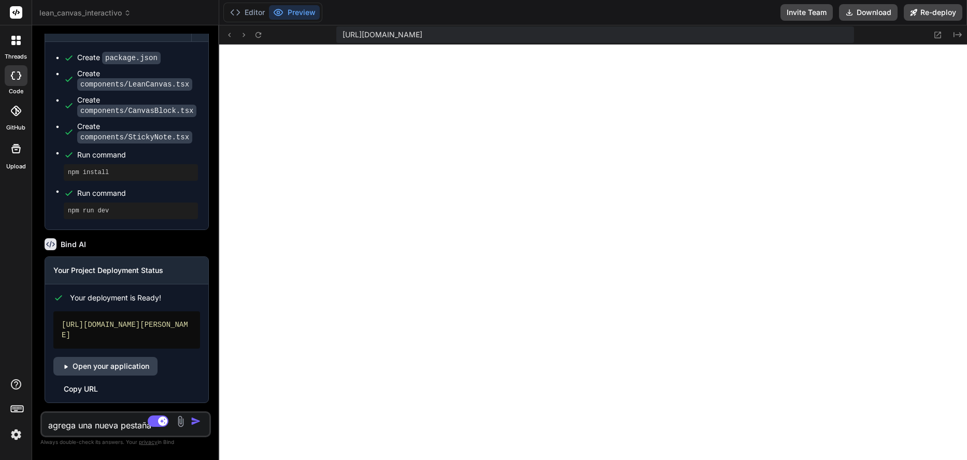
type textarea "x"
type textarea "agrega una nueva pestaña"
type textarea "x"
type textarea "agrega una nueva pestaña a"
type textarea "x"
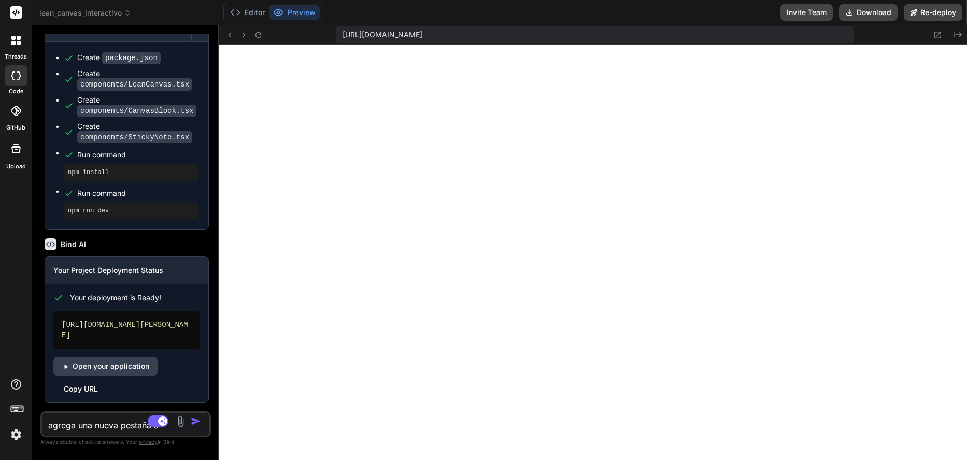
type textarea "agrega una nueva pestaña añ"
type textarea "x"
type textarea "agrega una nueva pestaña añ"
type textarea "x"
type textarea "agrega una nueva pestaña añ"
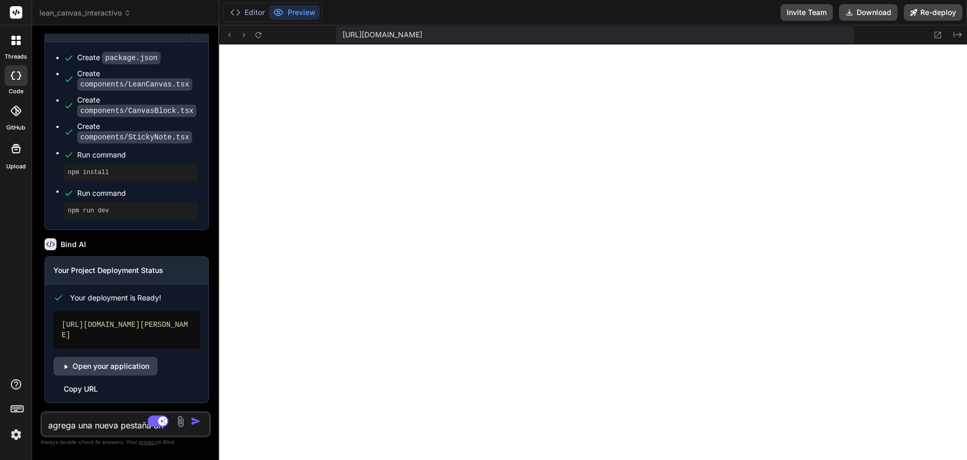
type textarea "x"
type textarea "agrega una nueva pestaña a"
type textarea "x"
type textarea "agrega una nueva pestaña al"
type textarea "x"
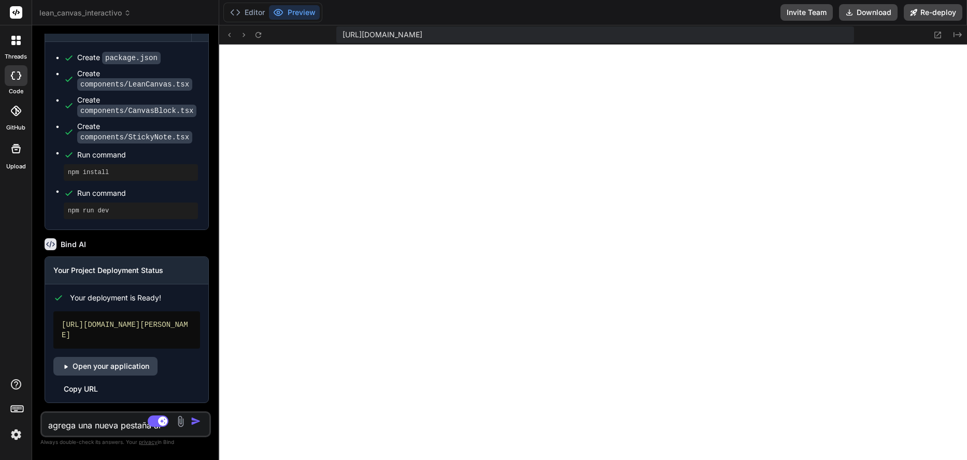
type textarea "agrega una nueva pestaña al"
type textarea "x"
type textarea "agrega una nueva pestaña al i"
type textarea "x"
type textarea "agrega una nueva pestaña al in"
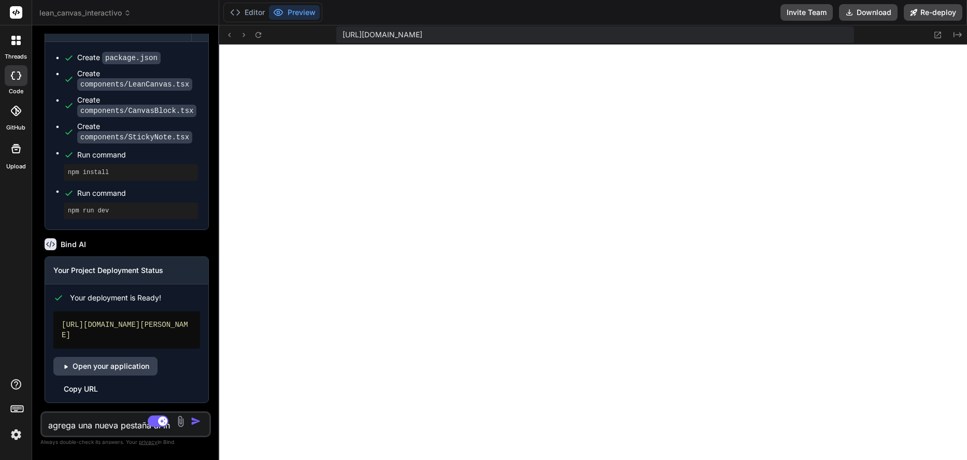
type textarea "x"
type textarea "agrega una nueva pestaña al ini"
type textarea "x"
type textarea "agrega una nueva pestaña al inic"
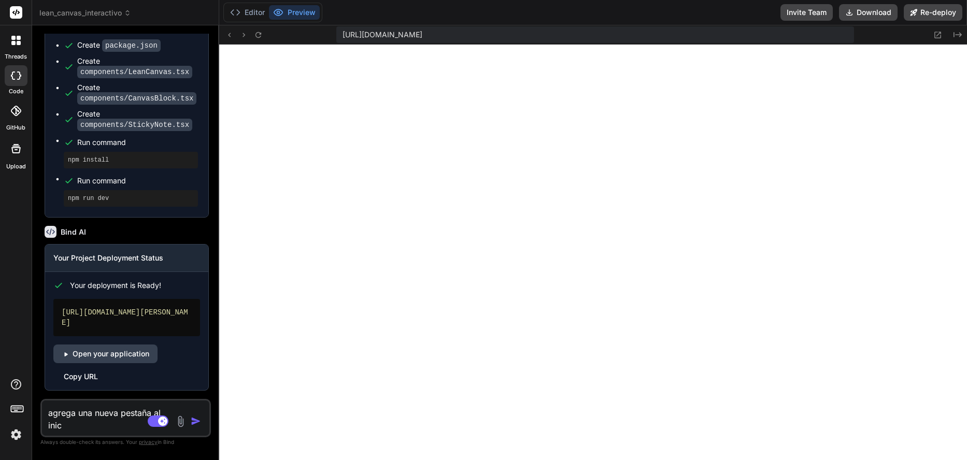
type textarea "x"
type textarea "agrega una nueva pestaña al inici"
click at [118, 428] on textarea "agrega una nueva pestaña al inicio con 3 ejemplos diversos" at bounding box center [111, 415] width 139 height 31
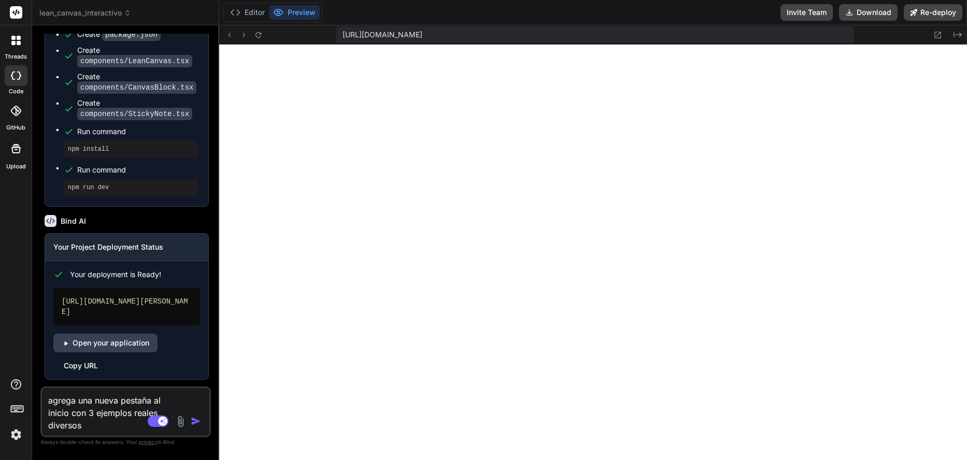
click at [111, 425] on textarea "agrega una nueva pestaña al inicio con 3 ejemplos reales diversos" at bounding box center [111, 410] width 139 height 44
click at [197, 422] on img "button" at bounding box center [196, 421] width 10 height 10
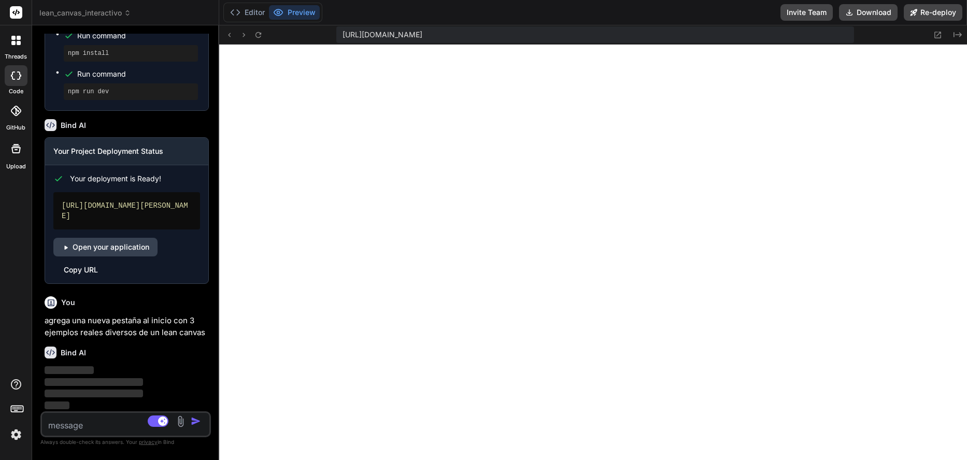
scroll to position [1559, 0]
click at [111, 248] on link "Open your application" at bounding box center [105, 247] width 104 height 19
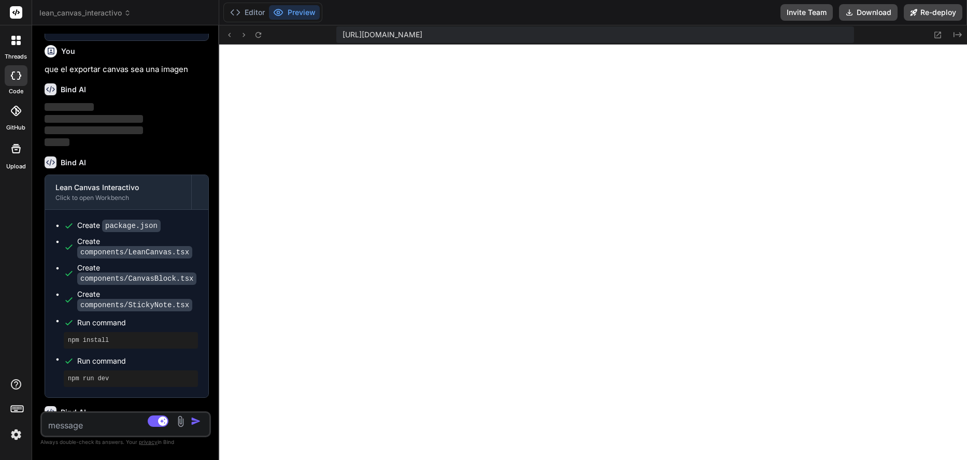
scroll to position [1196, 0]
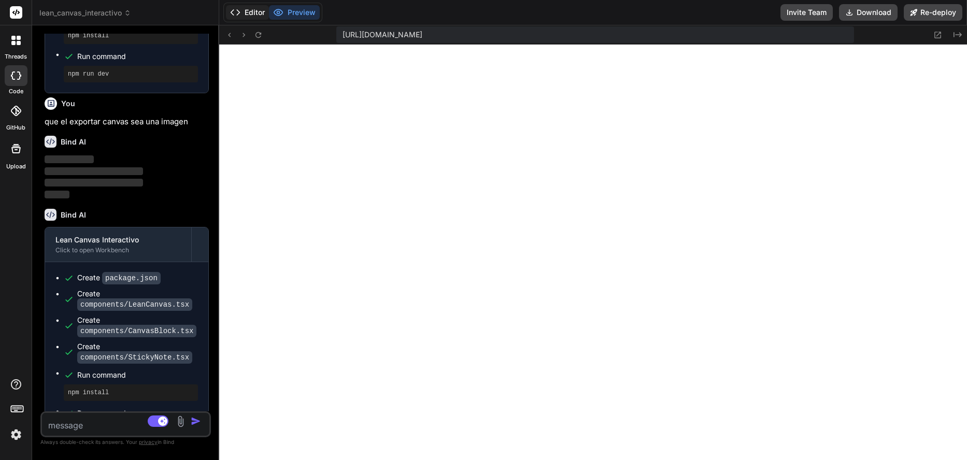
click at [256, 10] on button "Editor" at bounding box center [247, 12] width 43 height 15
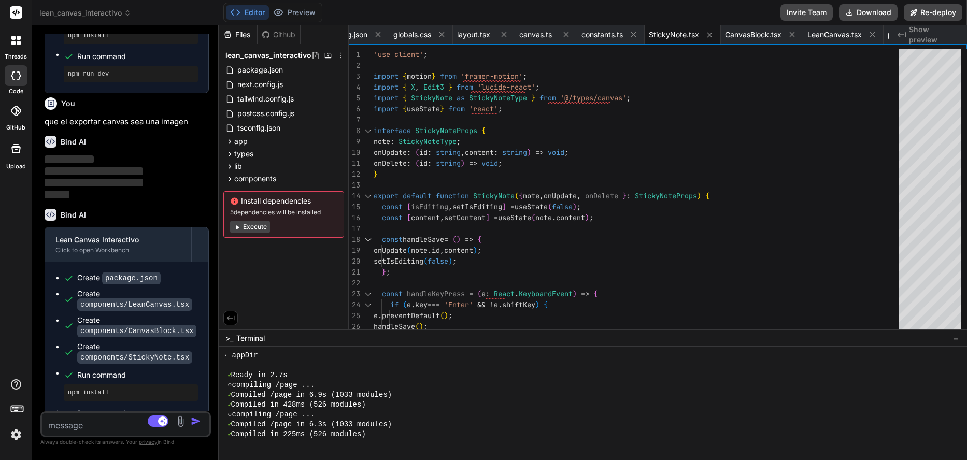
click at [252, 224] on button "Execute" at bounding box center [250, 227] width 40 height 12
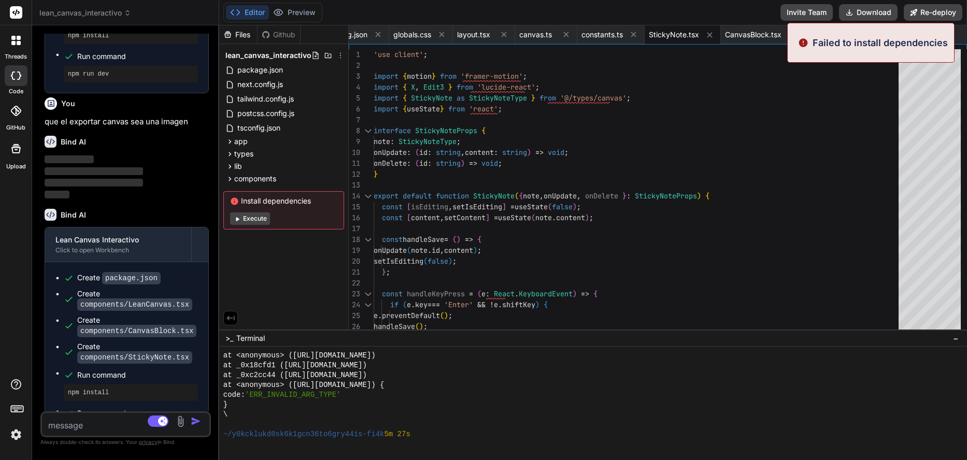
scroll to position [5747, 0]
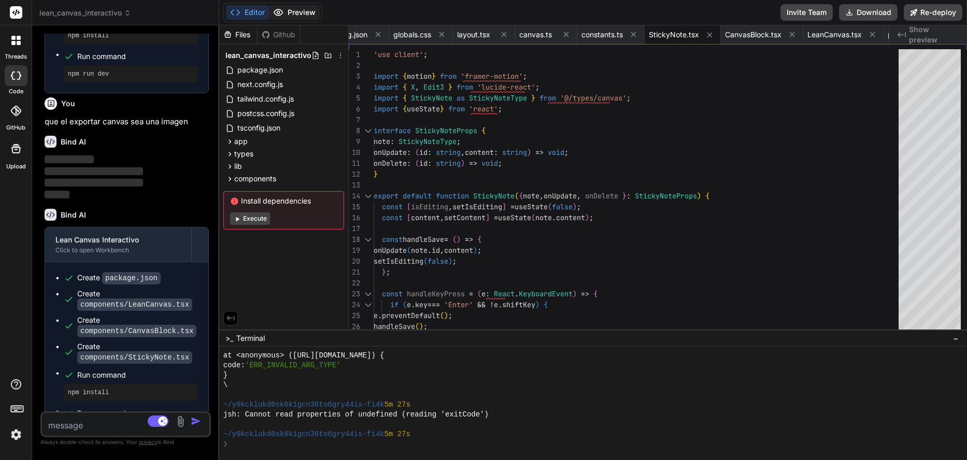
click at [297, 13] on button "Preview" at bounding box center [294, 12] width 51 height 15
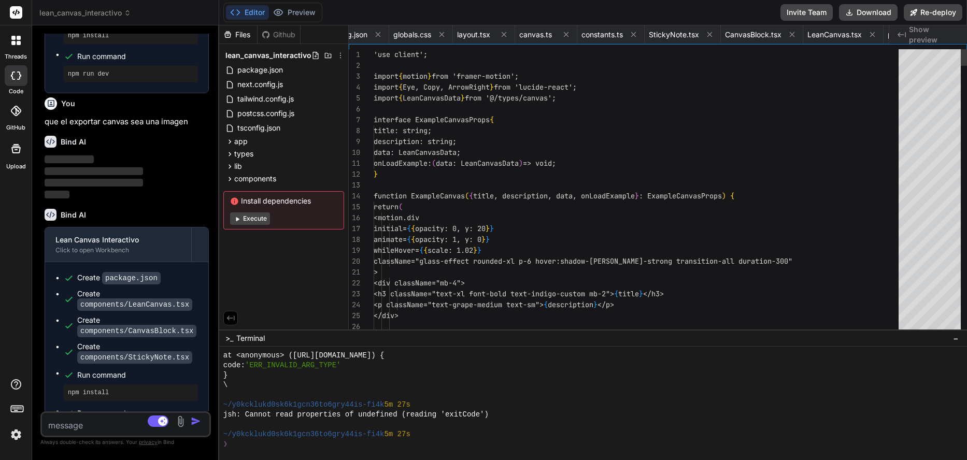
scroll to position [0, 482]
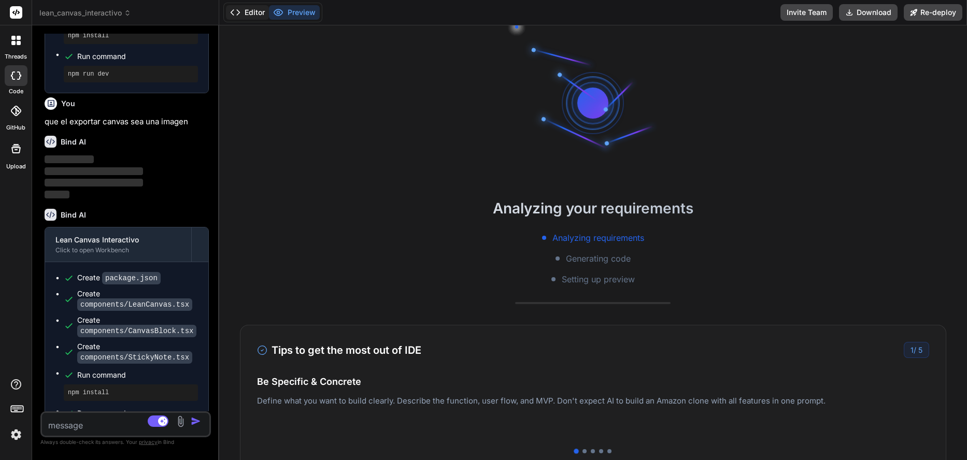
click at [251, 16] on button "Editor" at bounding box center [247, 12] width 43 height 15
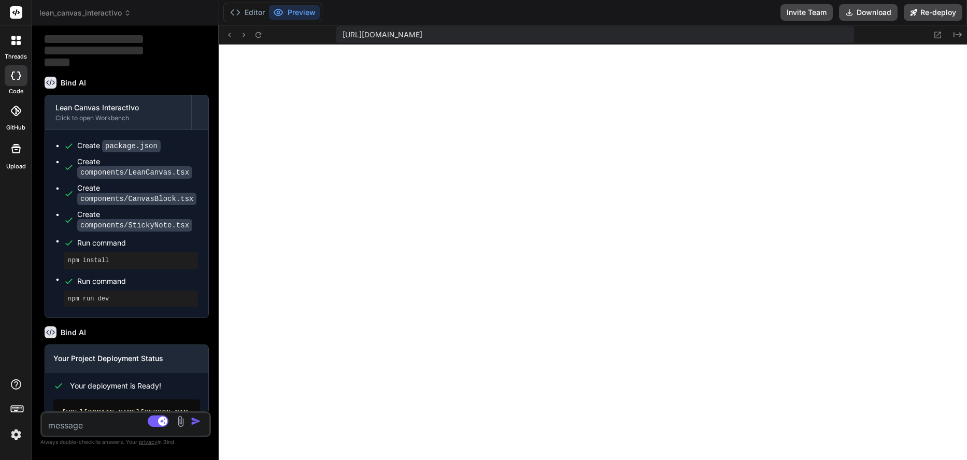
scroll to position [1351, 0]
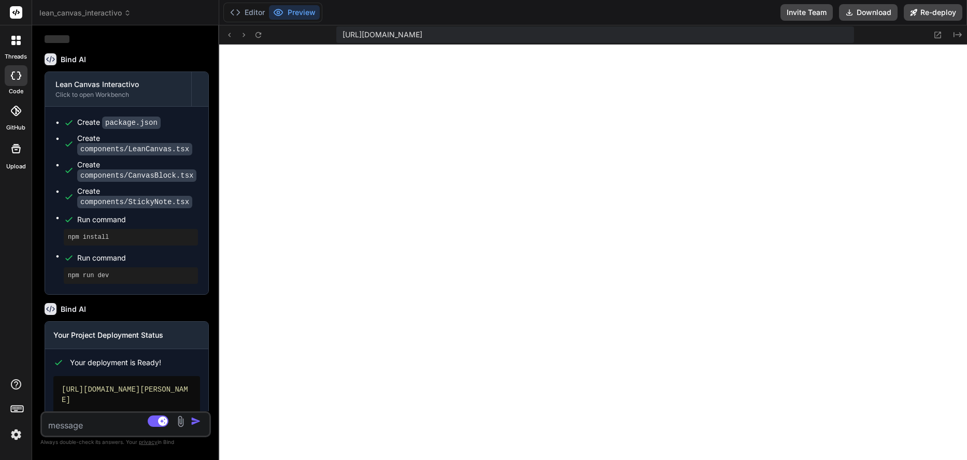
click at [104, 443] on p "Always double-check its answers. Your privacy in Bind" at bounding box center [125, 442] width 170 height 10
click at [102, 426] on textarea at bounding box center [111, 422] width 139 height 19
click at [192, 422] on img "button" at bounding box center [196, 421] width 10 height 10
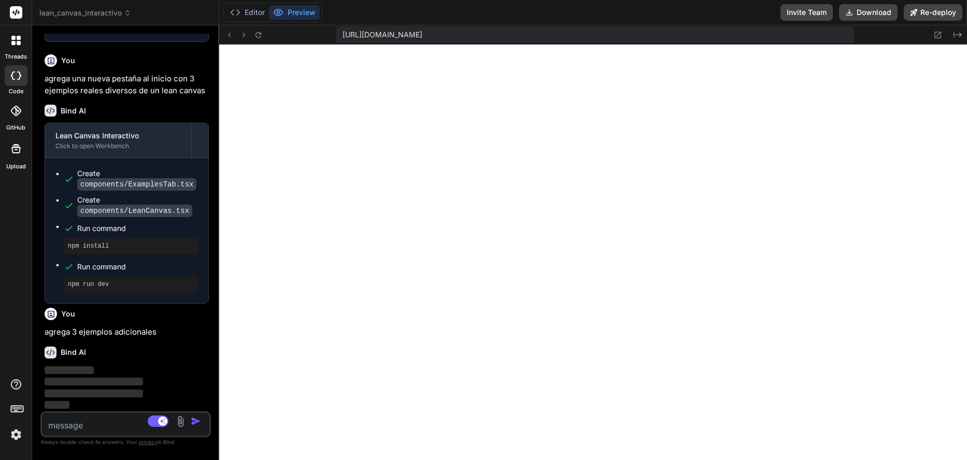
scroll to position [1800, 0]
click at [257, 15] on button "Editor" at bounding box center [247, 12] width 43 height 15
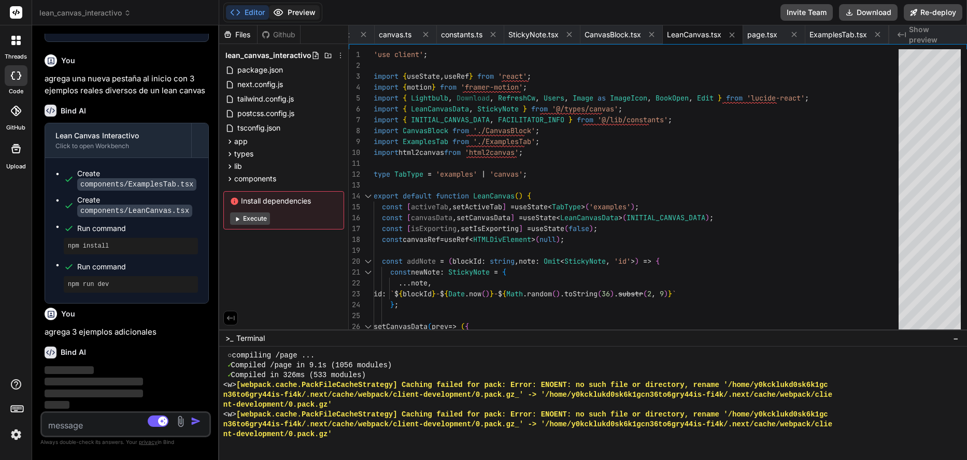
click at [287, 15] on button "Preview" at bounding box center [294, 12] width 51 height 15
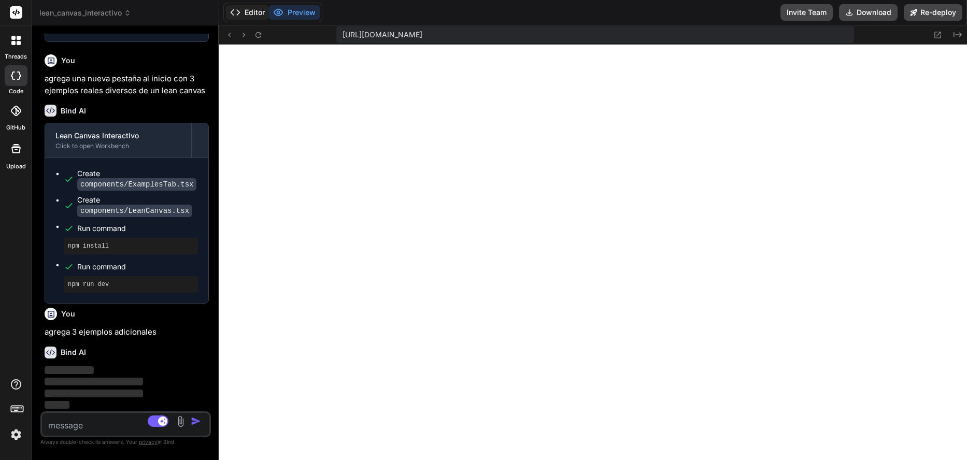
click at [246, 14] on button "Editor" at bounding box center [247, 12] width 43 height 15
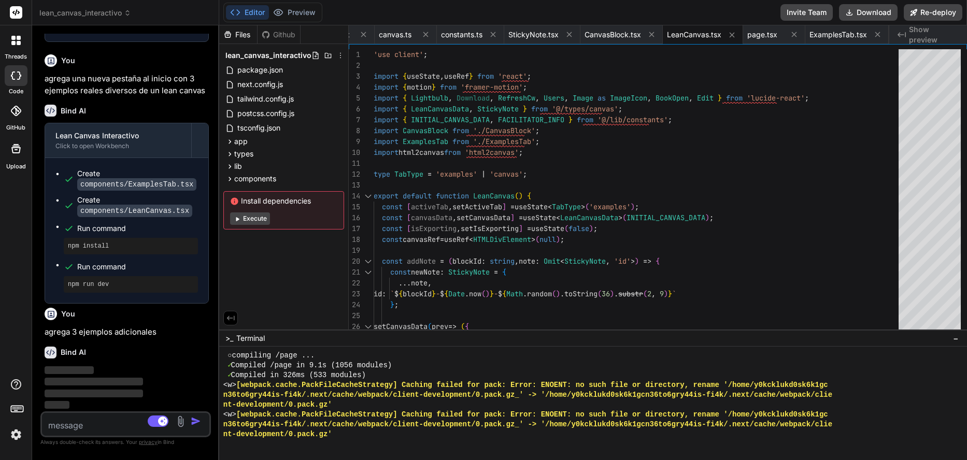
scroll to position [0, 0]
drag, startPoint x: 545, startPoint y: 33, endPoint x: 841, endPoint y: 81, distance: 300.1
click at [858, 37] on span "ExamplesTab.tsx" at bounding box center [837, 35] width 57 height 10
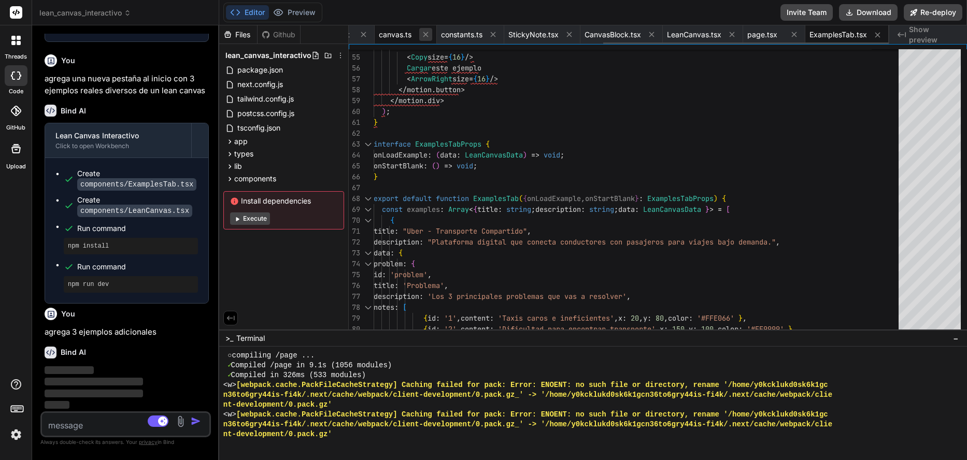
click at [423, 35] on icon at bounding box center [425, 34] width 9 height 9
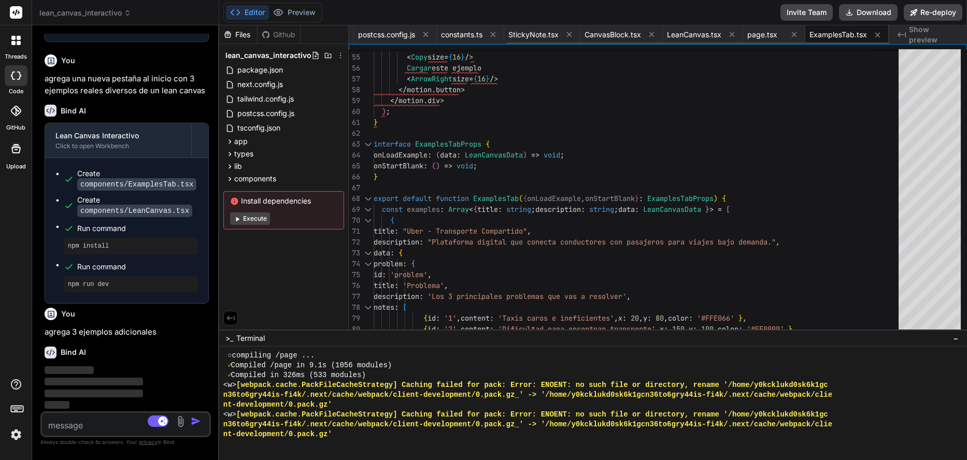
click at [423, 35] on icon at bounding box center [425, 34] width 9 height 9
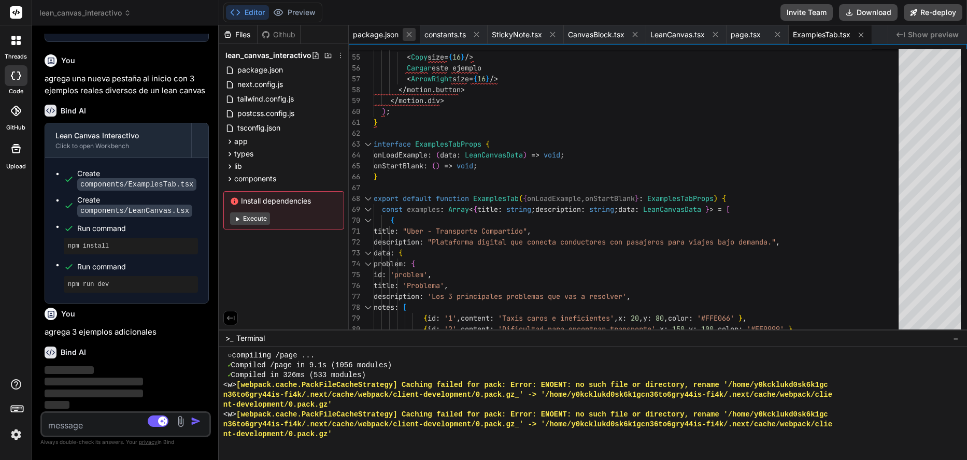
click at [404, 35] on button at bounding box center [408, 34] width 13 height 13
click at [404, 35] on icon at bounding box center [404, 34] width 5 height 5
click at [404, 35] on div "StickyNote.tsx" at bounding box center [387, 34] width 76 height 19
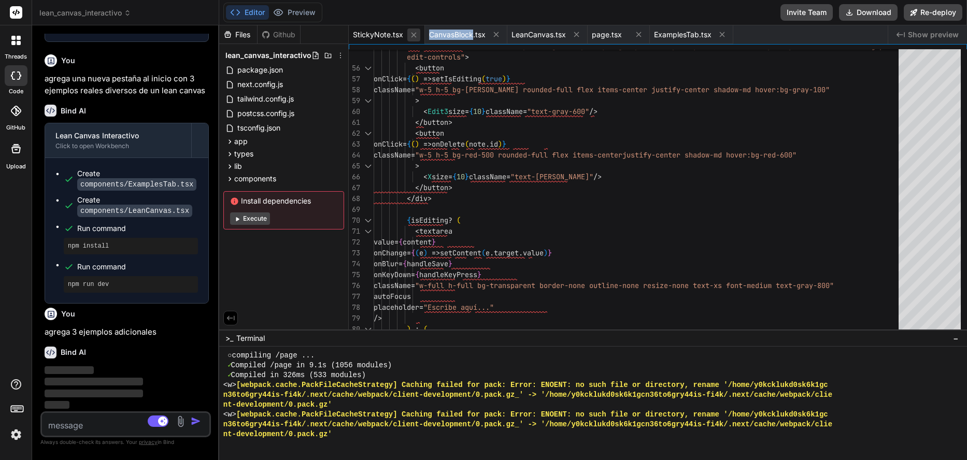
click at [409, 35] on body "threads code GitHub Upload lean_canvas_interactivo Created with Pixso. Bind AI …" at bounding box center [483, 273] width 967 height 547
click at [413, 36] on icon at bounding box center [413, 35] width 9 height 9
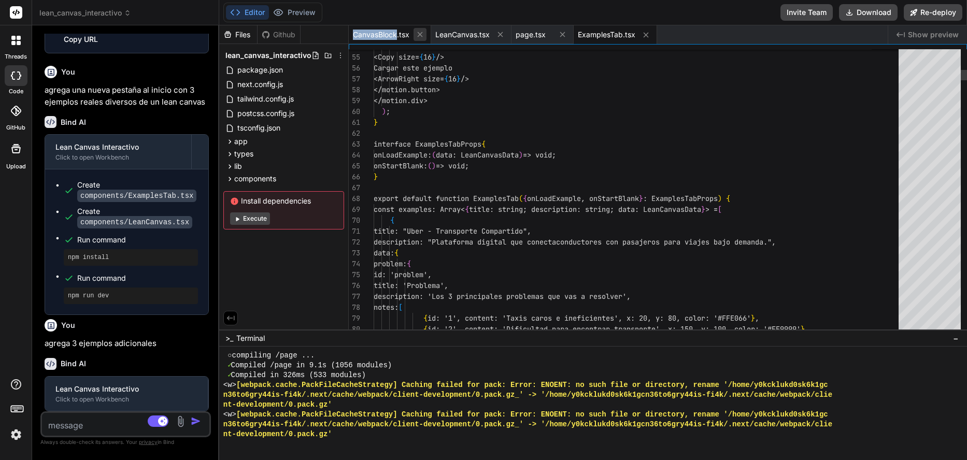
click at [418, 37] on icon at bounding box center [419, 34] width 5 height 5
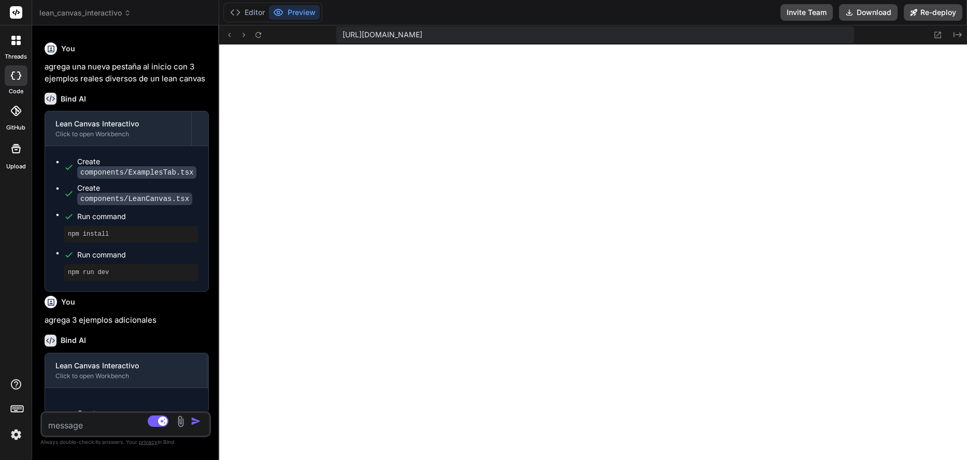
scroll to position [6308, 0]
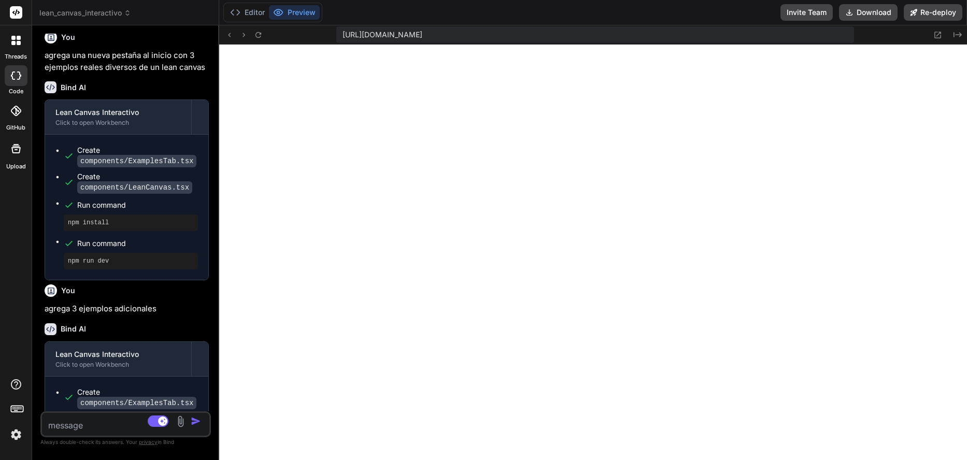
click at [80, 421] on textarea at bounding box center [111, 422] width 139 height 19
drag, startPoint x: 79, startPoint y: 423, endPoint x: 103, endPoint y: 425, distance: 24.0
click at [80, 423] on textarea "dame 3 mas" at bounding box center [111, 422] width 139 height 19
click at [199, 421] on img "button" at bounding box center [196, 421] width 10 height 10
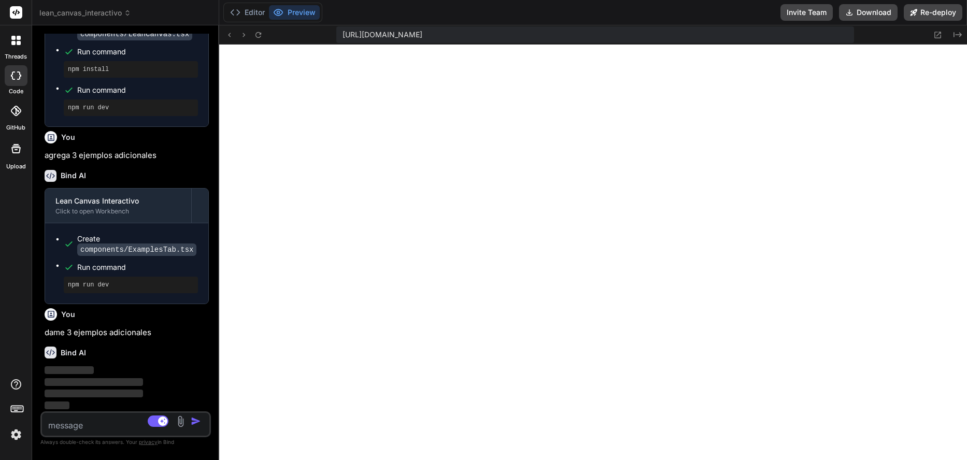
scroll to position [6397, 0]
click at [110, 424] on textarea at bounding box center [111, 422] width 139 height 19
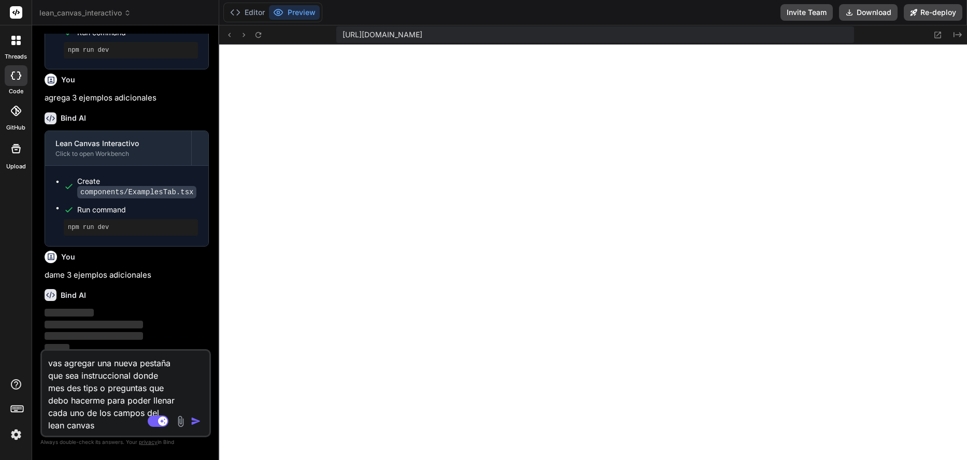
scroll to position [2039, 0]
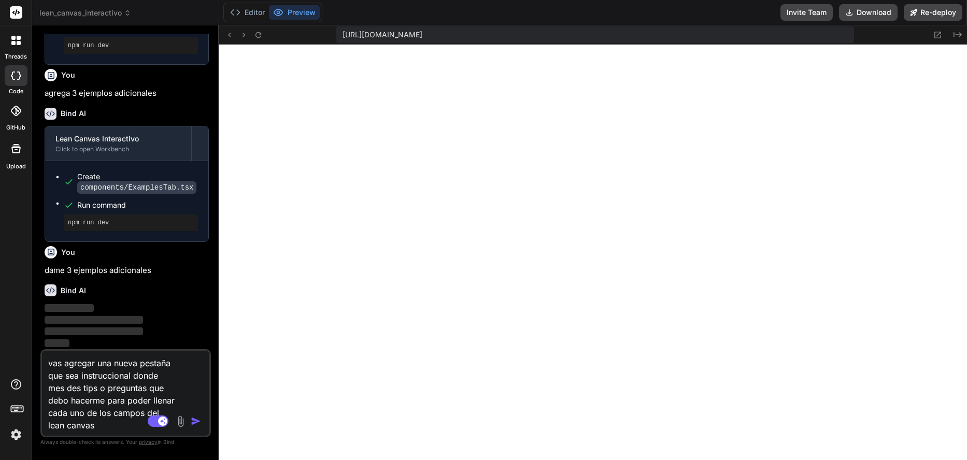
click at [81, 373] on textarea "vas agregar una nueva pestaña que sea instruccional donde mes des tips o pregun…" at bounding box center [111, 391] width 139 height 81
click at [139, 375] on textarea "vas agregar una nueva pestaña instruccional donde mes des tips o preguntas que …" at bounding box center [111, 391] width 139 height 81
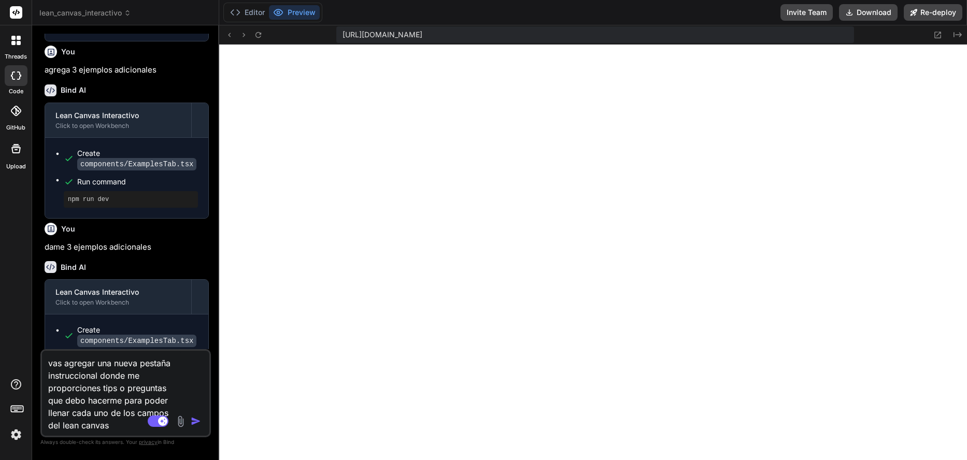
click at [197, 423] on img "button" at bounding box center [196, 421] width 10 height 10
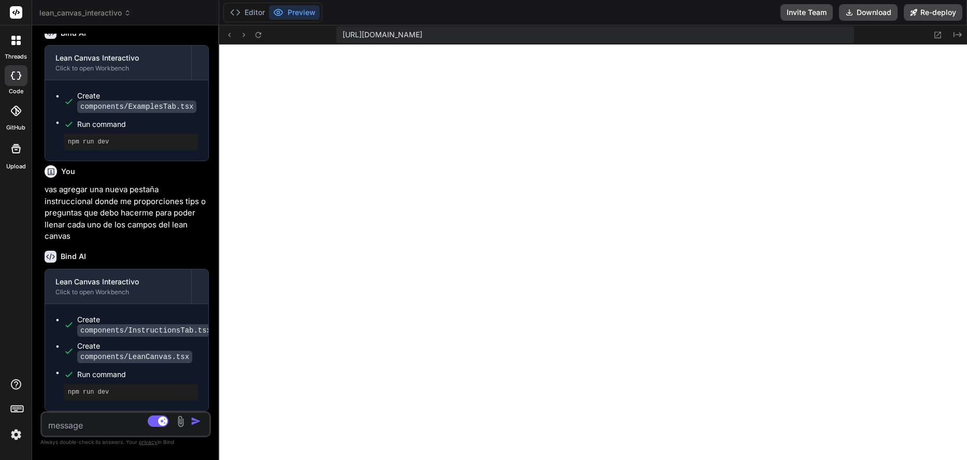
scroll to position [6663, 0]
click at [102, 420] on textarea at bounding box center [111, 422] width 139 height 19
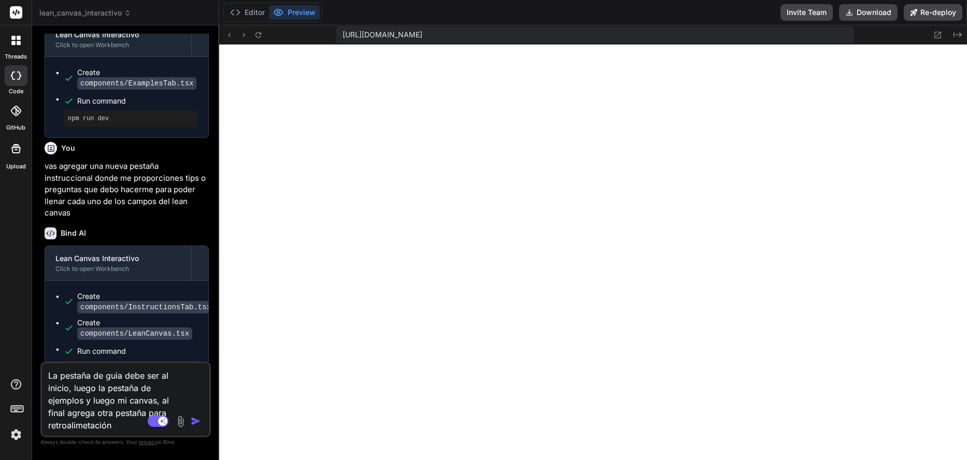
click at [90, 424] on textarea "La pestaña de guia debe ser al inicio, luego la pestaña de ejemplos y luego mi …" at bounding box center [111, 397] width 139 height 68
paste textarea "Crea una nueva pestaña con 10 preguntas y posibles respuestas usa Flip Cards es…"
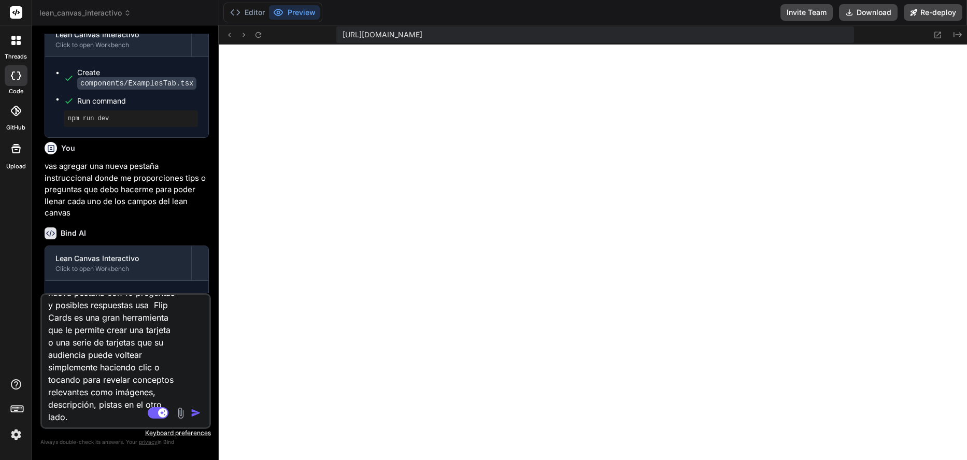
scroll to position [50, 0]
click at [129, 315] on textarea "La pestaña de guia debe ser al inicio, luego la pestaña de ejemplos y luego mi …" at bounding box center [111, 359] width 139 height 128
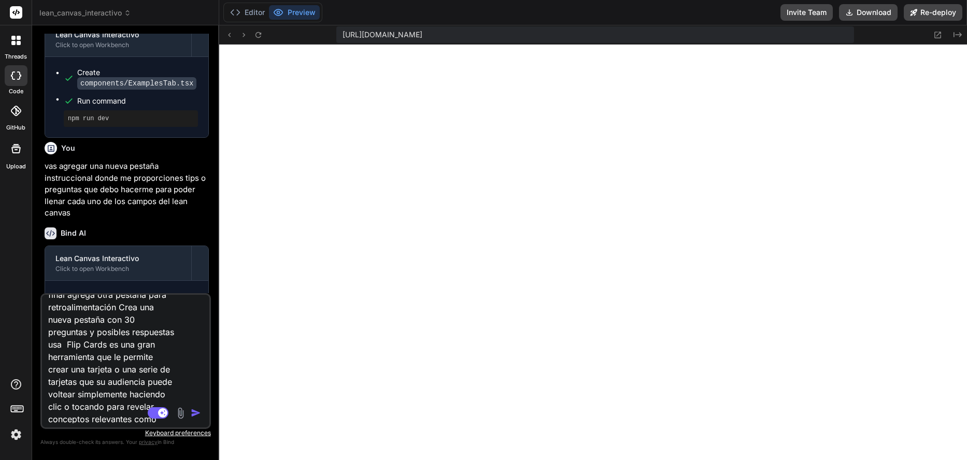
click at [195, 413] on img "button" at bounding box center [196, 413] width 10 height 10
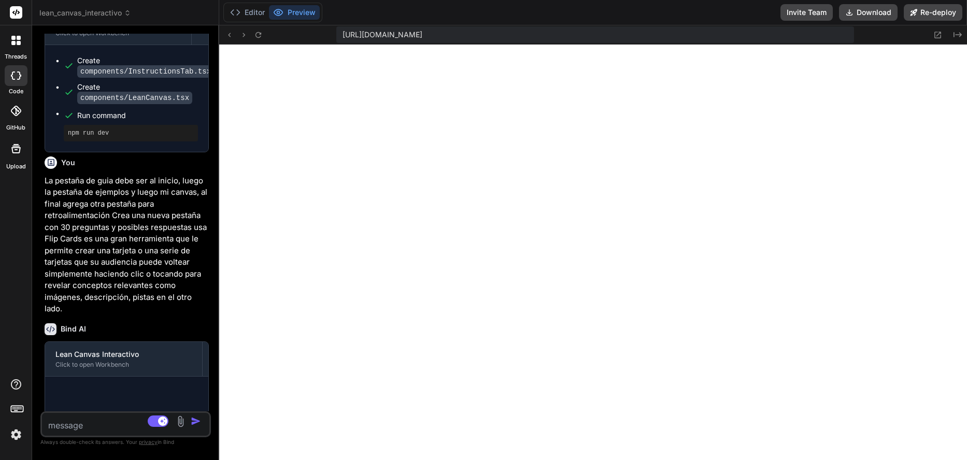
scroll to position [2532, 0]
click at [93, 442] on p "Always double-check its answers. Your privacy in Bind" at bounding box center [125, 442] width 170 height 10
click at [98, 422] on textarea at bounding box center [111, 422] width 139 height 19
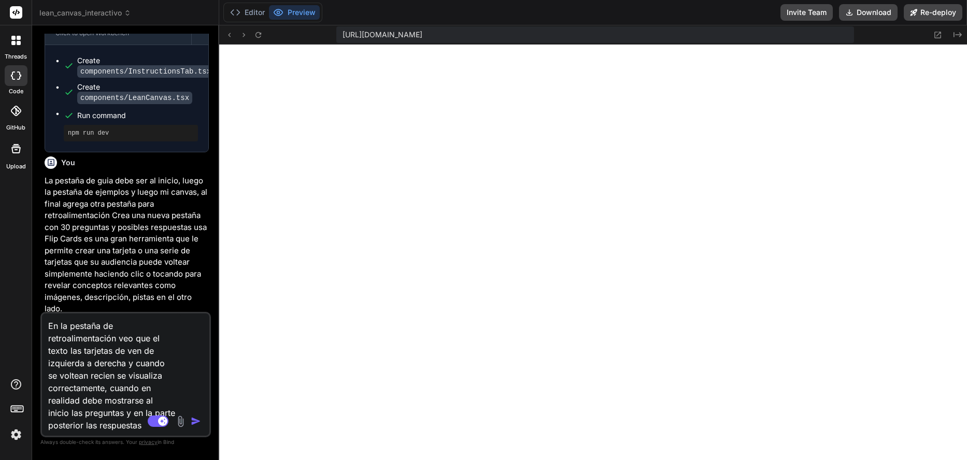
click at [194, 419] on img "button" at bounding box center [196, 421] width 10 height 10
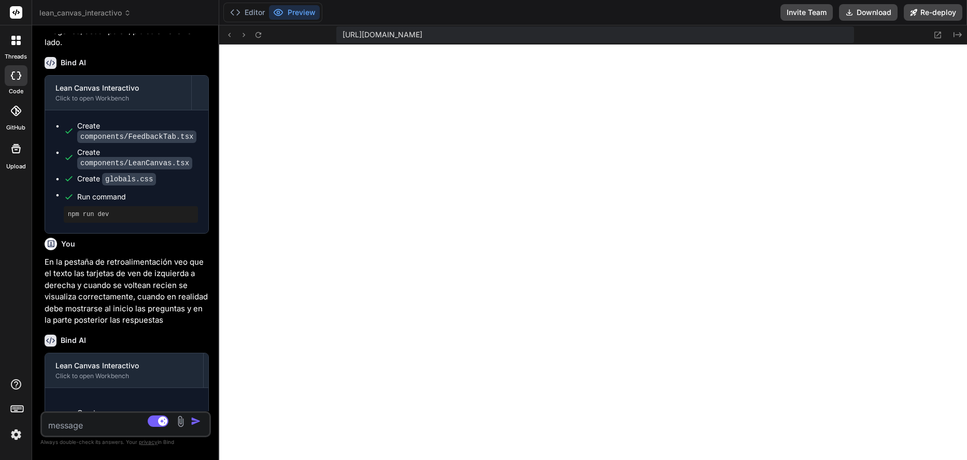
scroll to position [2810, 0]
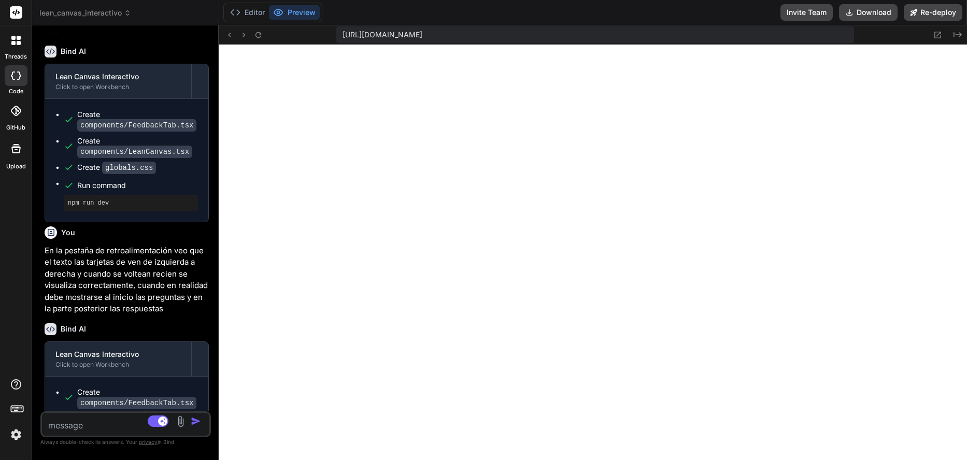
click at [83, 422] on textarea at bounding box center [111, 422] width 139 height 19
drag, startPoint x: 109, startPoint y: 420, endPoint x: -27, endPoint y: 407, distance: 136.8
click at [0, 407] on html "threads code GitHub Upload lean_canvas_interactivo Created with Pixso. Bind AI …" at bounding box center [483, 230] width 967 height 460
click at [195, 420] on img "button" at bounding box center [196, 421] width 10 height 10
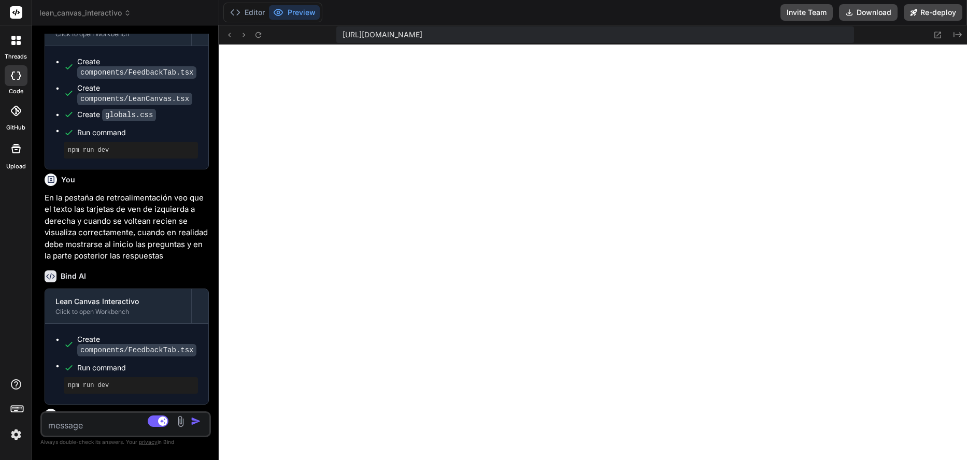
scroll to position [2987, 0]
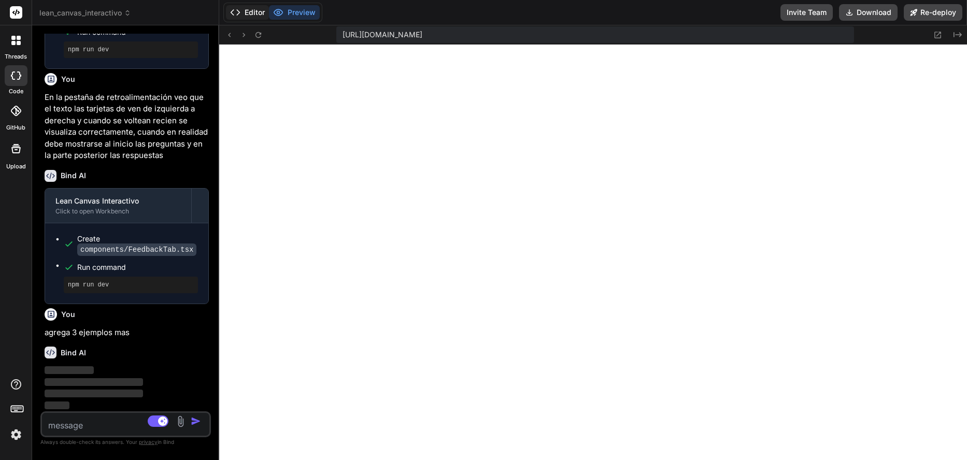
click at [252, 15] on button "Editor" at bounding box center [247, 12] width 43 height 15
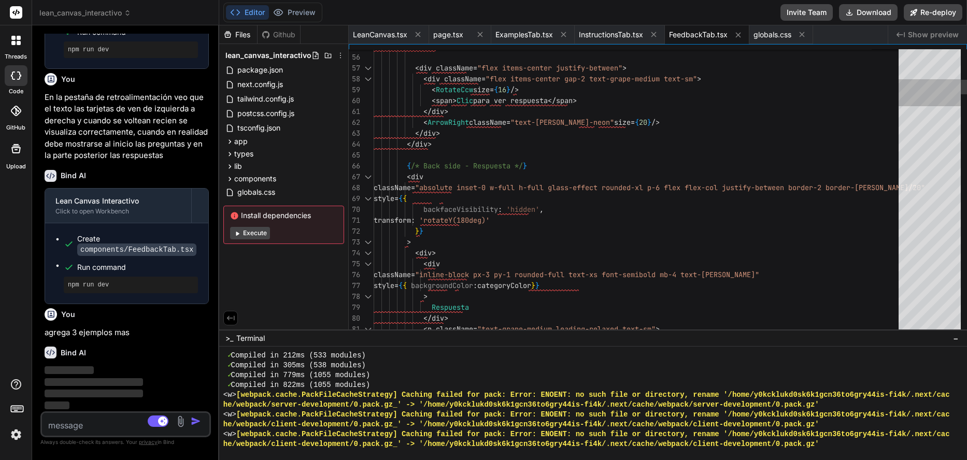
click at [926, 81] on div at bounding box center [929, 92] width 62 height 27
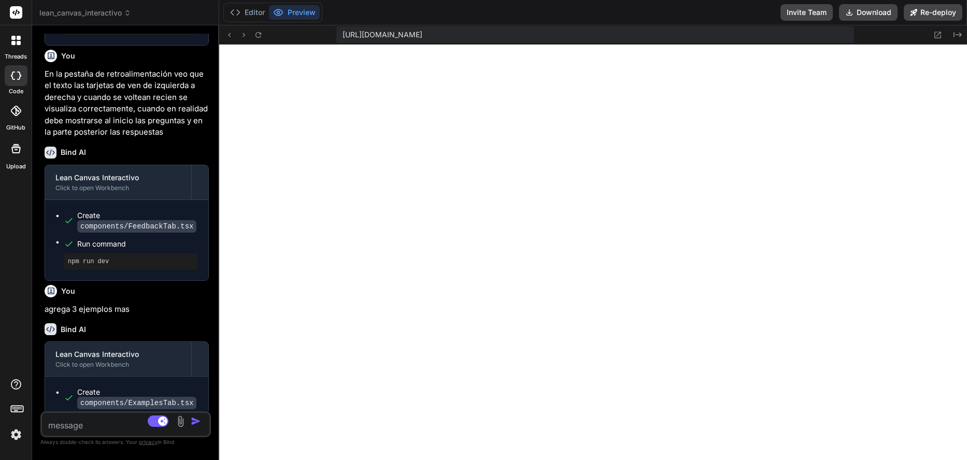
click at [90, 428] on textarea at bounding box center [111, 422] width 139 height 19
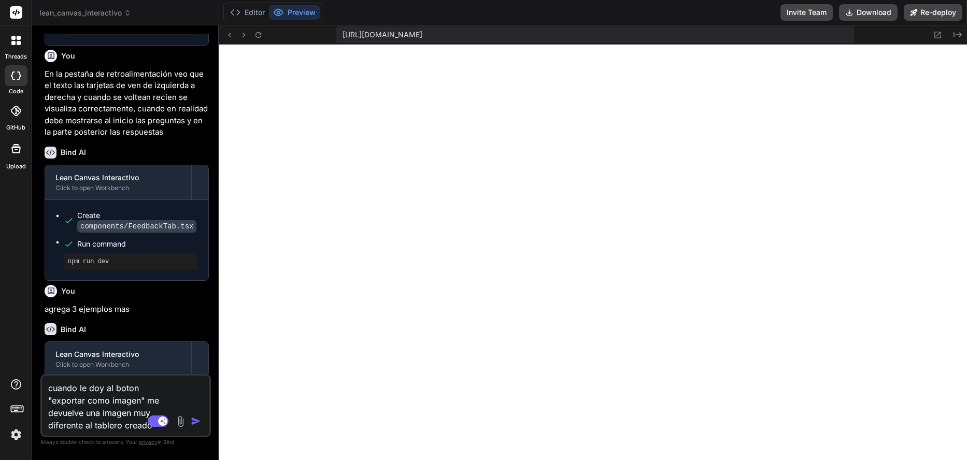
click at [196, 422] on img "button" at bounding box center [196, 421] width 10 height 10
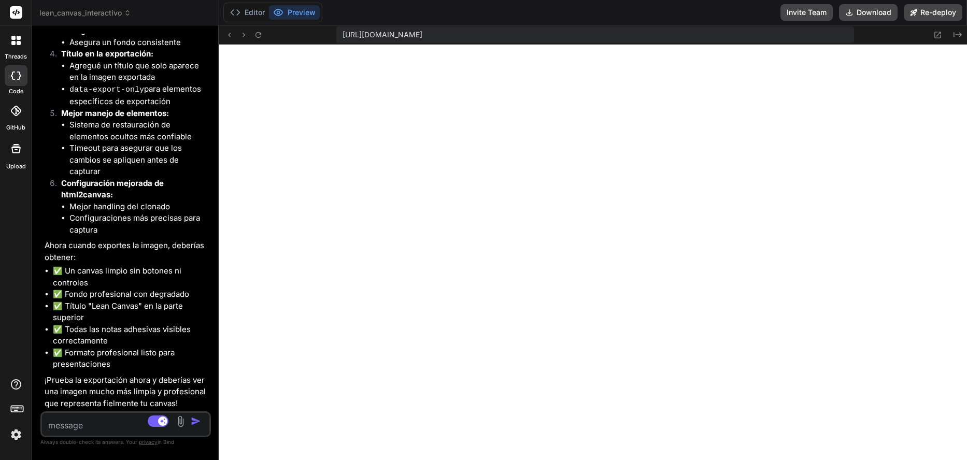
scroll to position [3918, 0]
click at [108, 424] on textarea at bounding box center [111, 422] width 139 height 19
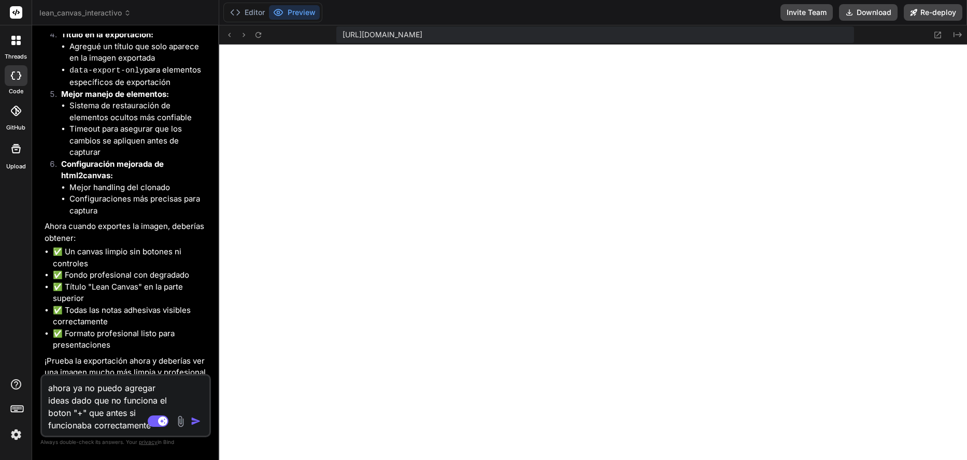
click at [133, 413] on textarea "ahora ya no puedo agregar ideas dado que no funciona el boton "+" que antes si …" at bounding box center [111, 404] width 139 height 56
click at [70, 392] on textarea "ahora ya no puedo agregar ideas dado que no funciona el boton "+" que antes de …" at bounding box center [111, 397] width 139 height 68
click at [193, 423] on img "button" at bounding box center [196, 421] width 10 height 10
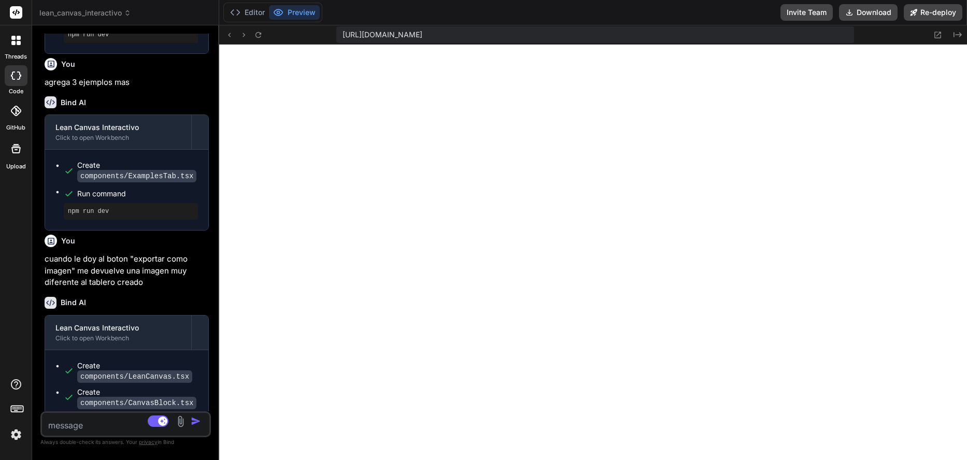
scroll to position [3232, 0]
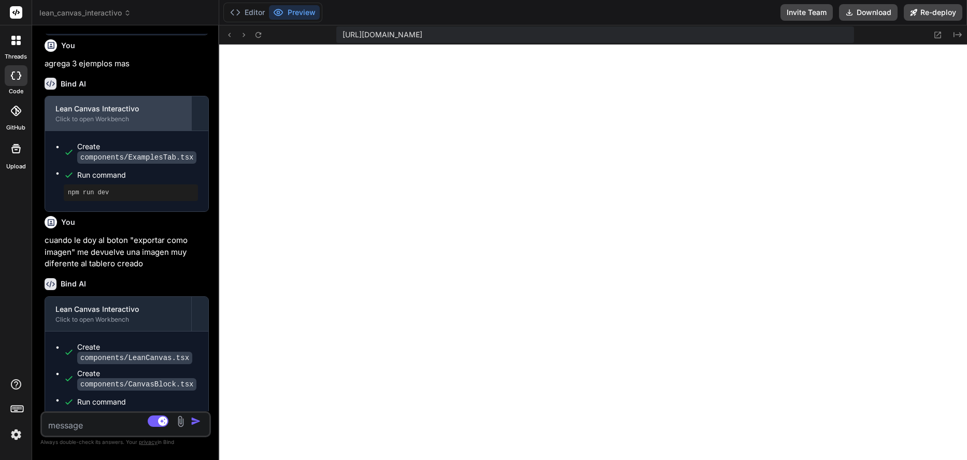
click at [101, 123] on div "Click to open Workbench" at bounding box center [117, 119] width 125 height 8
click at [92, 123] on div "Click to open Workbench" at bounding box center [117, 119] width 125 height 8
click at [96, 180] on span "Run command" at bounding box center [137, 175] width 121 height 10
click at [99, 123] on div "Click to open Workbench" at bounding box center [117, 119] width 125 height 8
click at [154, 114] on div "Lean Canvas Interactivo" at bounding box center [117, 109] width 125 height 10
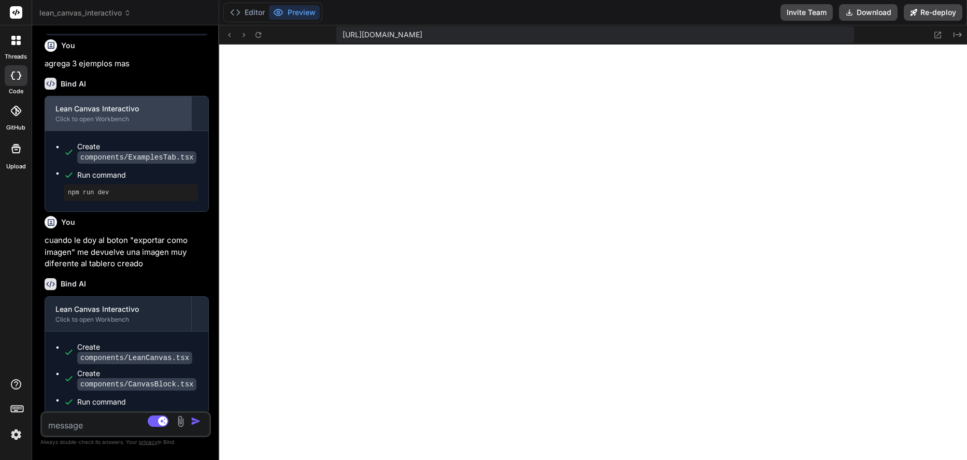
click at [154, 114] on div "Lean Canvas Interactivo" at bounding box center [117, 109] width 125 height 10
drag, startPoint x: 147, startPoint y: 130, endPoint x: 141, endPoint y: 131, distance: 5.8
click at [146, 114] on div "Lean Canvas Interactivo" at bounding box center [117, 109] width 125 height 10
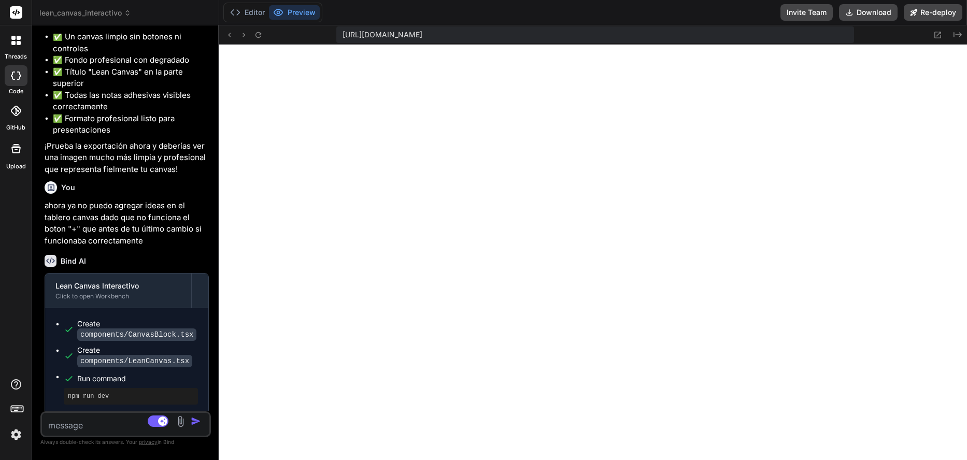
scroll to position [4136, 0]
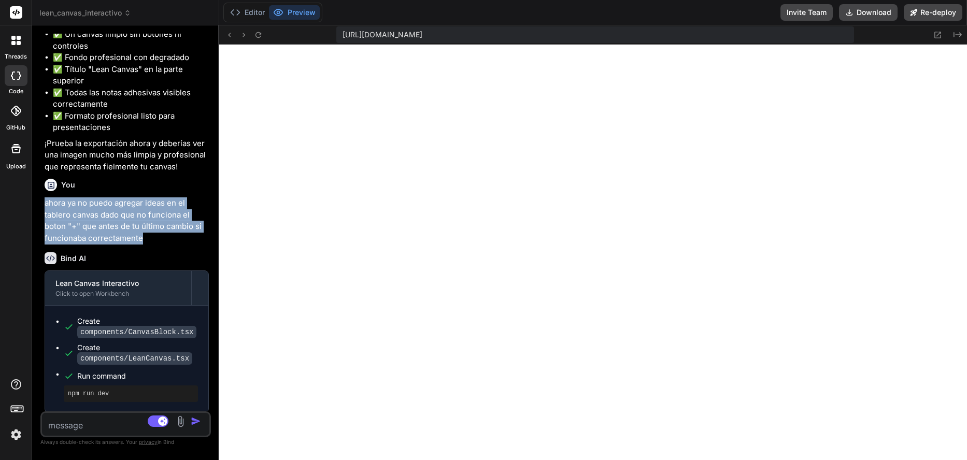
drag, startPoint x: 46, startPoint y: 220, endPoint x: 149, endPoint y: 259, distance: 110.2
click at [149, 244] on p "ahora ya no puedo agregar ideas en el tablero canvas dado que no funciona el bo…" at bounding box center [127, 220] width 164 height 47
copy p "ahora ya no puedo agregar ideas en el tablero canvas dado que no funciona el bo…"
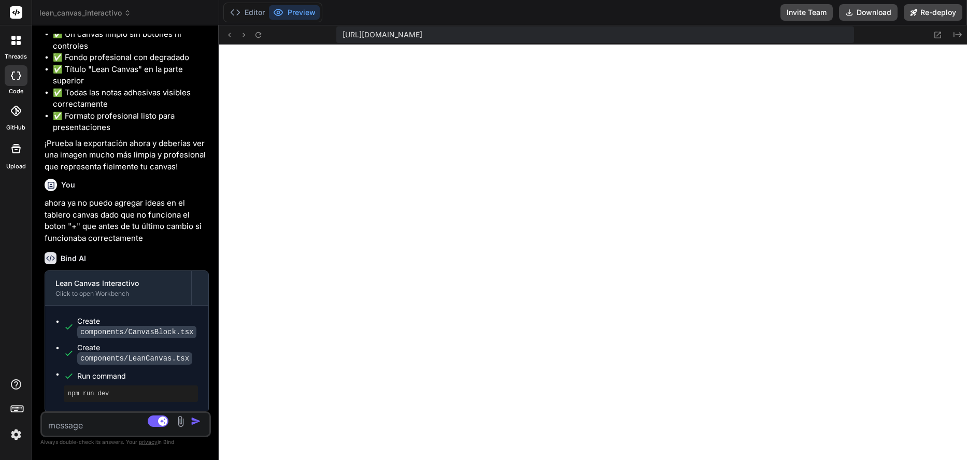
click at [107, 431] on textarea at bounding box center [111, 422] width 139 height 19
paste textarea "ahora ya no puedo agregar ideas en el tablero canvas dado que no funciona el bo…"
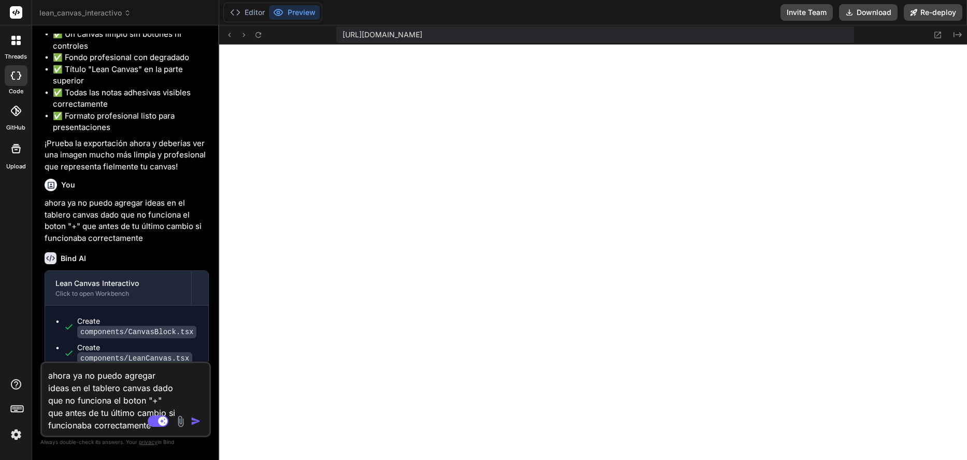
scroll to position [0, 0]
click at [50, 374] on textarea "ahora ya no puedo agregar ideas en el tablero canvas dado que no funciona el bo…" at bounding box center [111, 397] width 139 height 68
click at [200, 420] on img "button" at bounding box center [196, 421] width 10 height 10
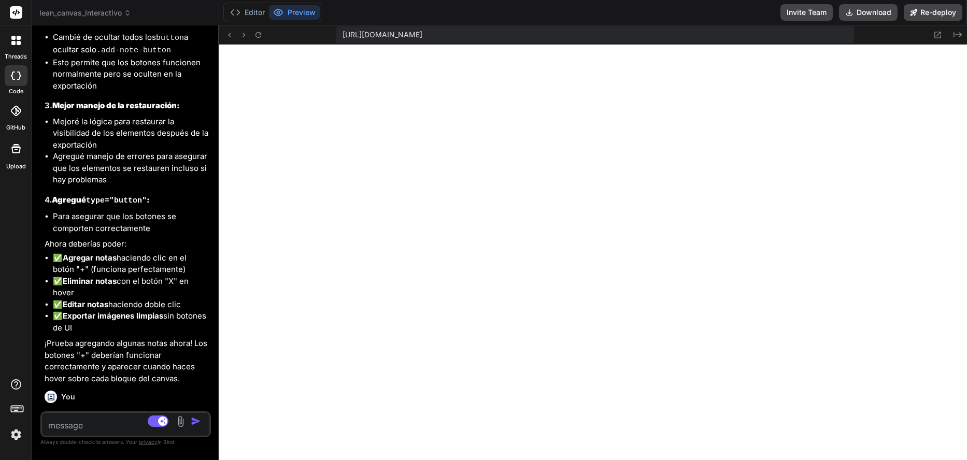
scroll to position [4848, 0]
